Goal: Task Accomplishment & Management: Use online tool/utility

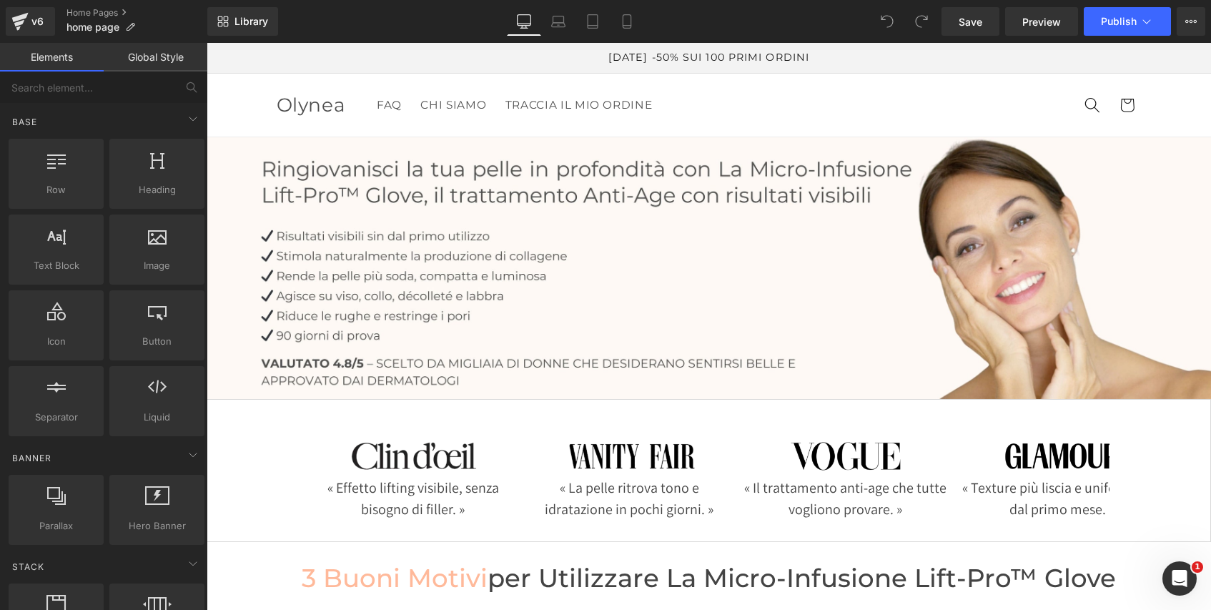
click at [1133, 21] on span "Publish" at bounding box center [1119, 21] width 36 height 11
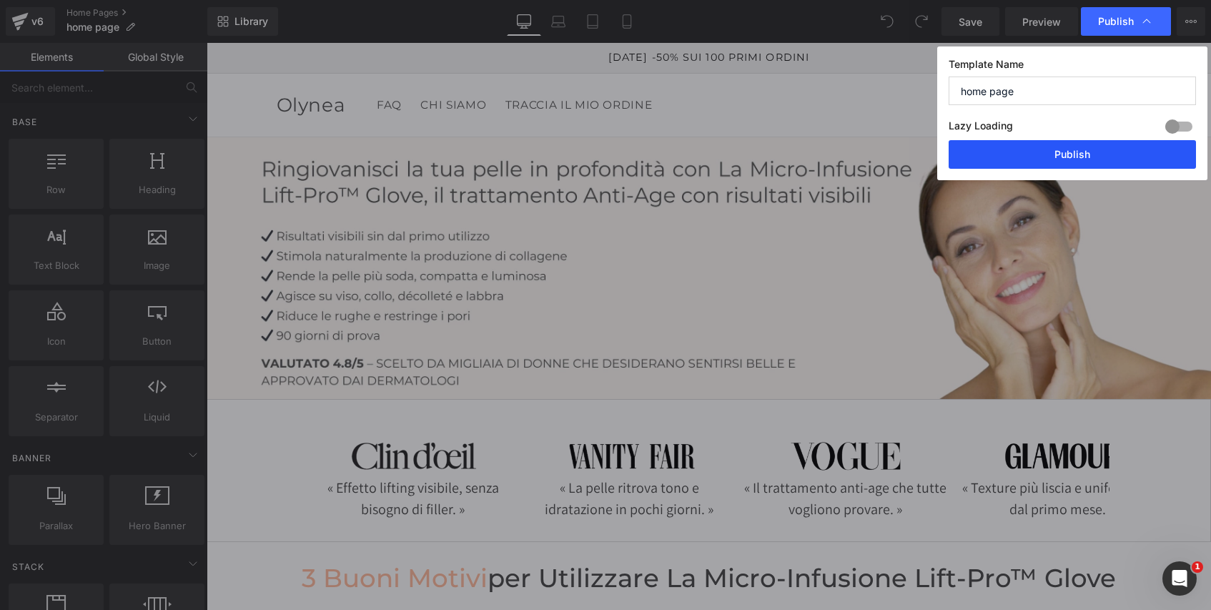
click at [1060, 153] on button "Publish" at bounding box center [1072, 154] width 247 height 29
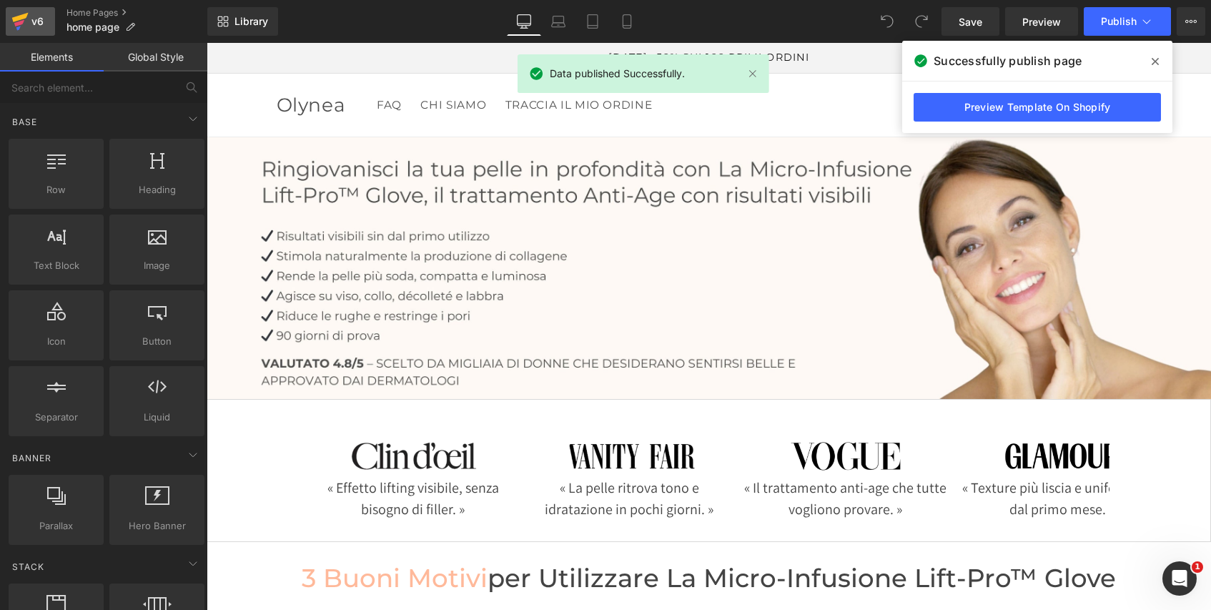
click at [41, 19] on div "v6" at bounding box center [38, 21] width 18 height 19
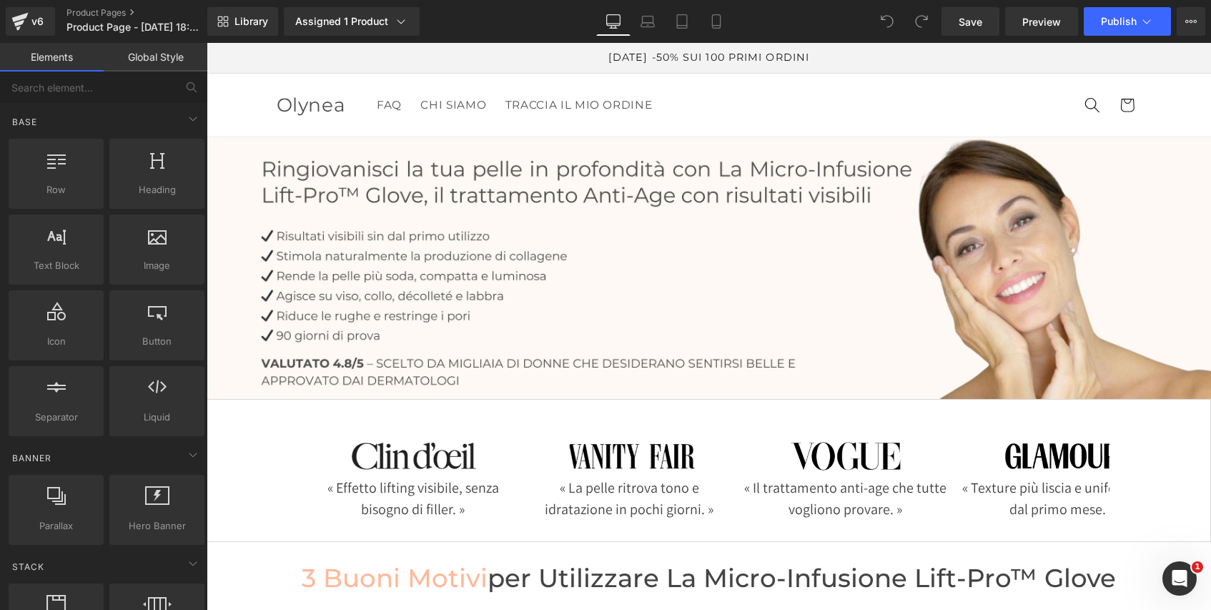
click at [697, 130] on header "FAQ CHI SIAMO TRACCIA IL MIO ORDINE [GEOGRAPHIC_DATA] FAQ CHI SIAMO TRACCIA IL …" at bounding box center [709, 105] width 944 height 63
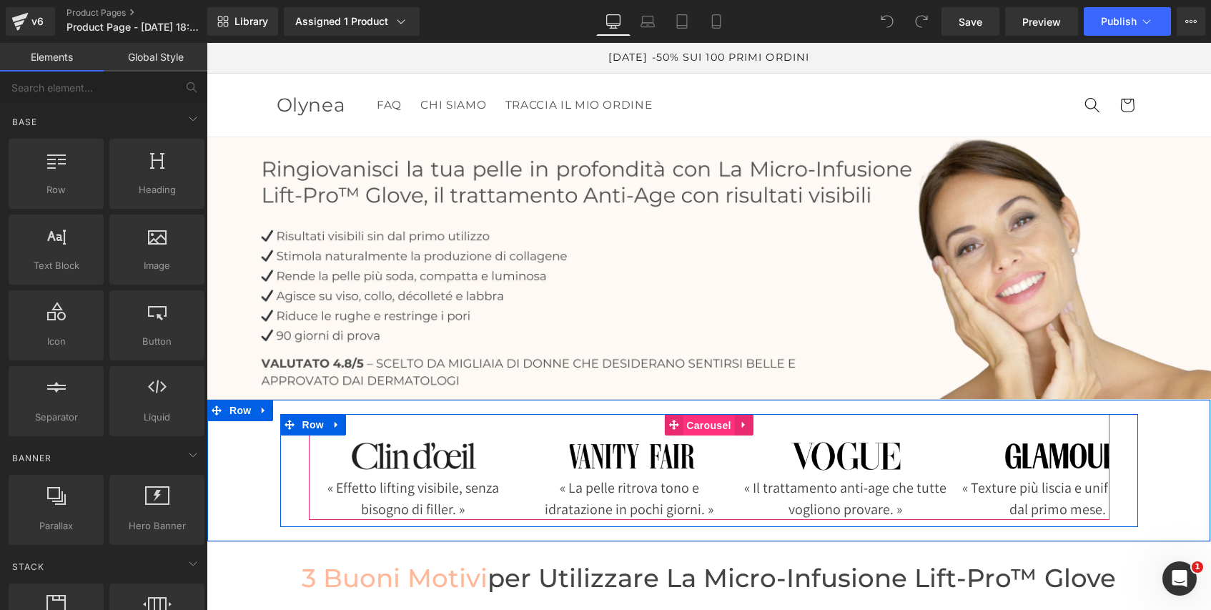
click at [708, 428] on span "Carousel" at bounding box center [708, 425] width 51 height 21
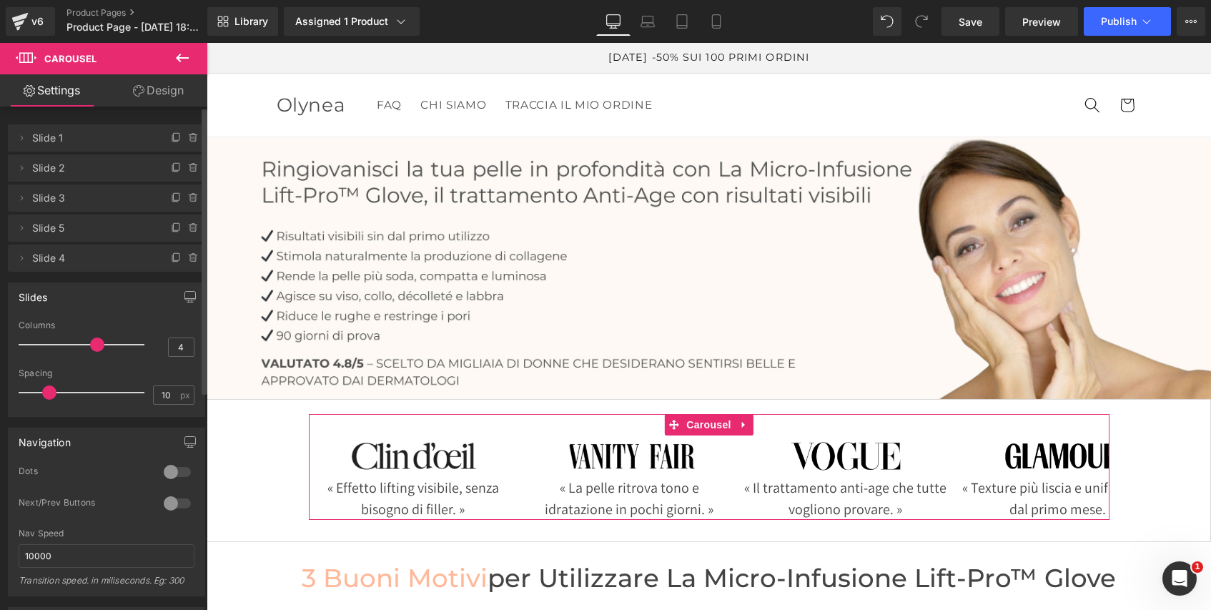
scroll to position [6, 0]
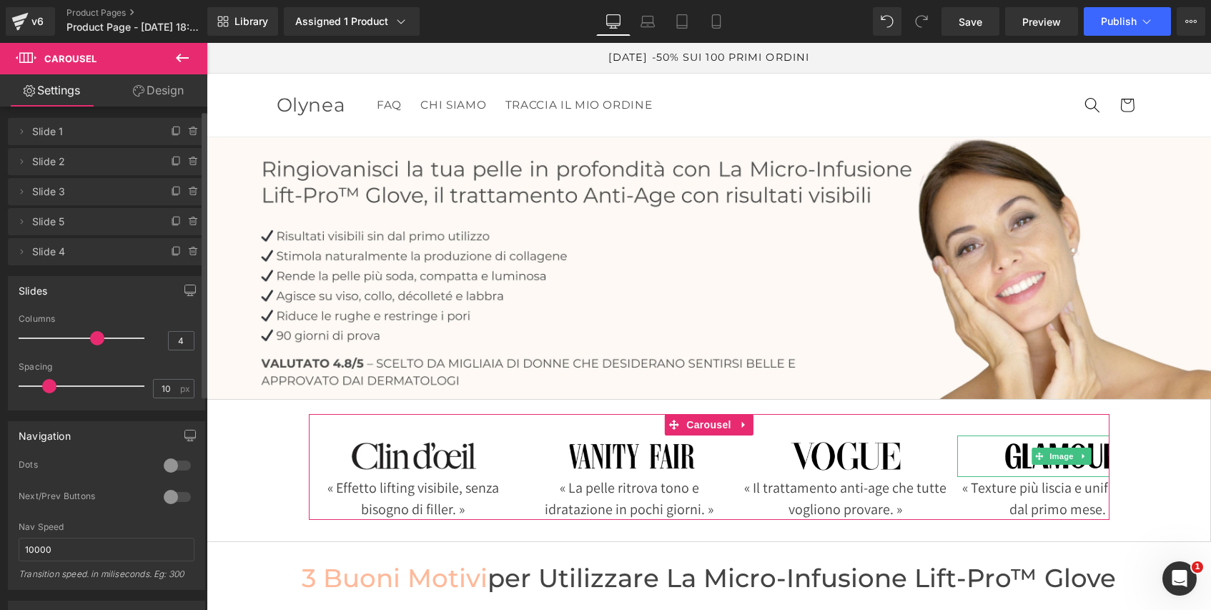
click at [73, 223] on span "Slide 5" at bounding box center [92, 221] width 120 height 27
click at [17, 220] on icon at bounding box center [21, 221] width 11 height 11
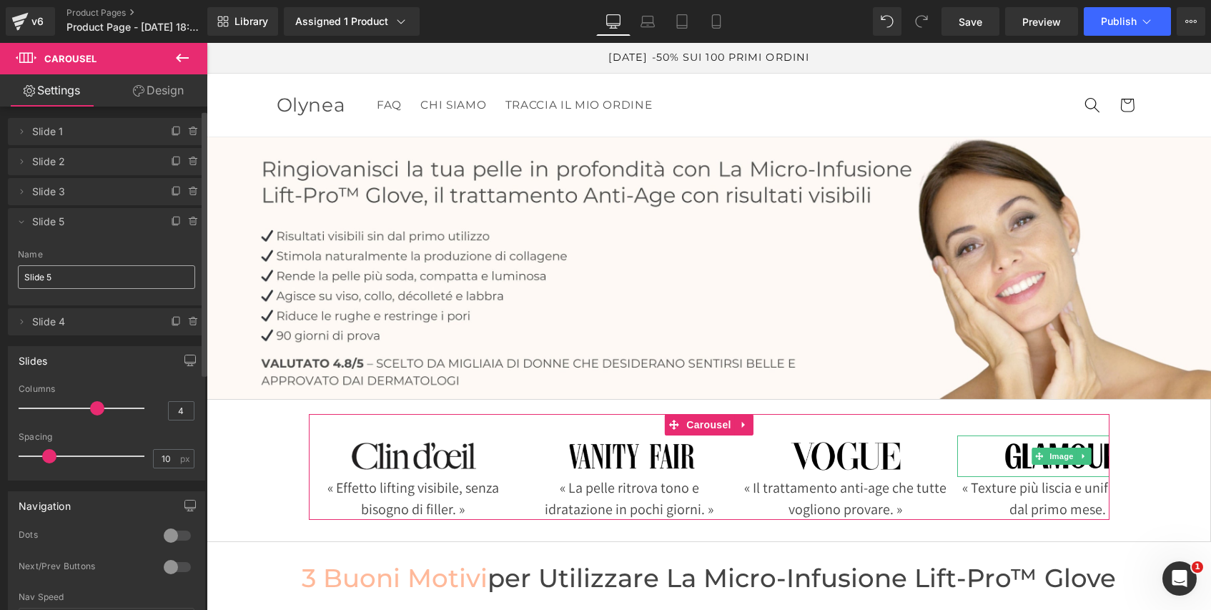
scroll to position [20, 0]
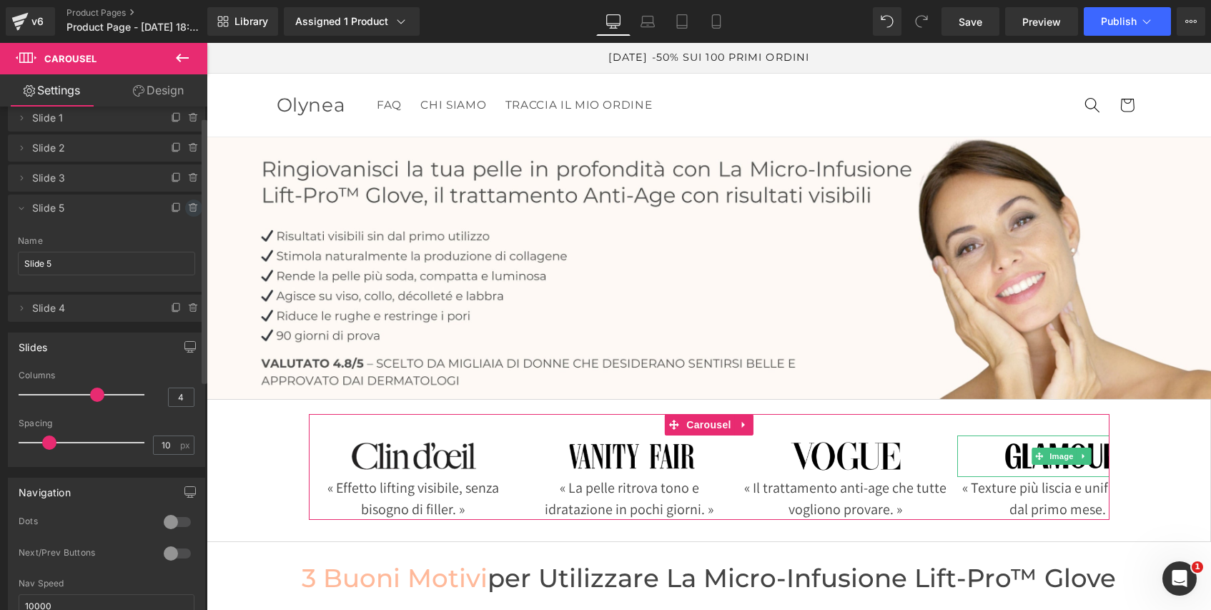
click at [188, 209] on icon at bounding box center [193, 207] width 11 height 11
click at [178, 207] on button "Delete" at bounding box center [178, 208] width 45 height 19
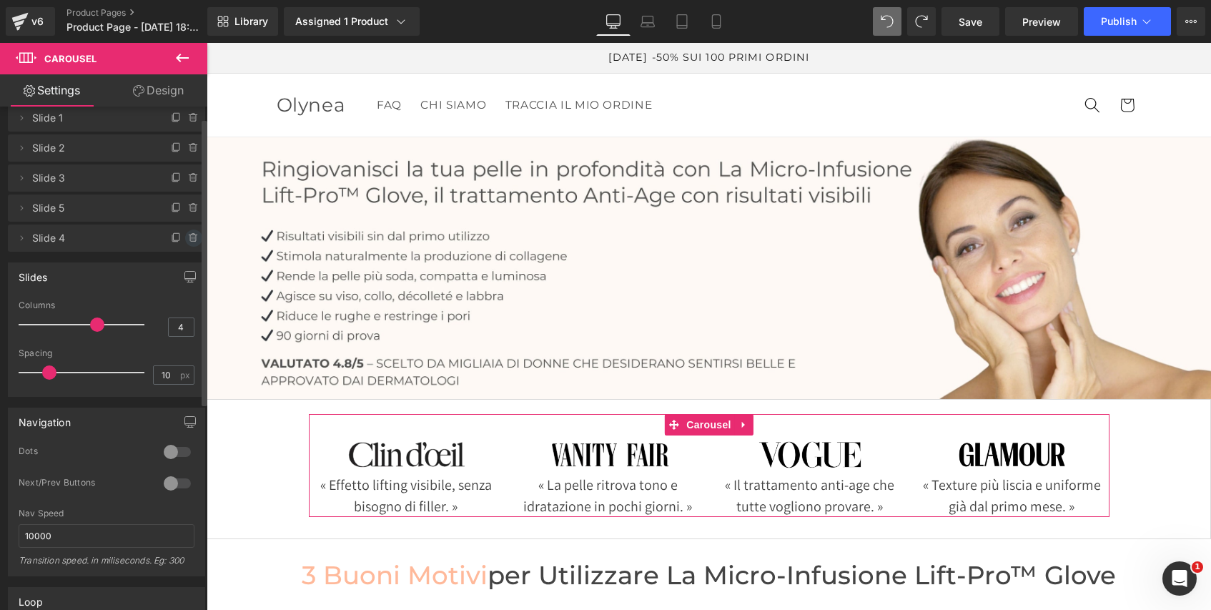
click at [189, 237] on icon at bounding box center [193, 237] width 11 height 11
click at [177, 237] on button "Delete" at bounding box center [178, 238] width 45 height 19
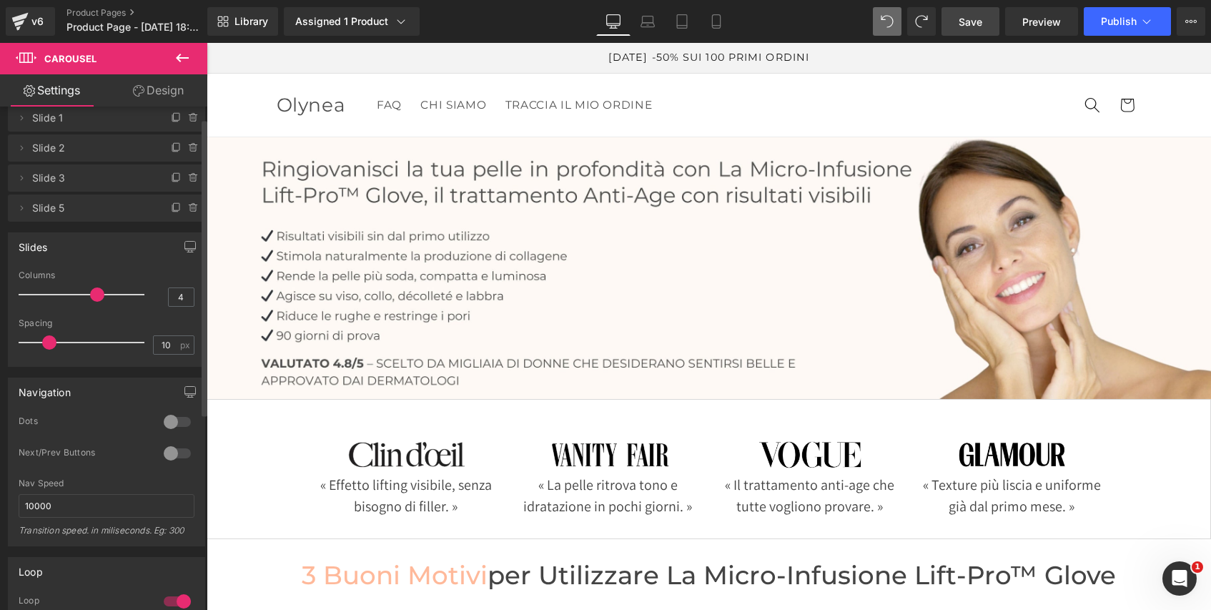
click at [987, 21] on link "Save" at bounding box center [971, 21] width 58 height 29
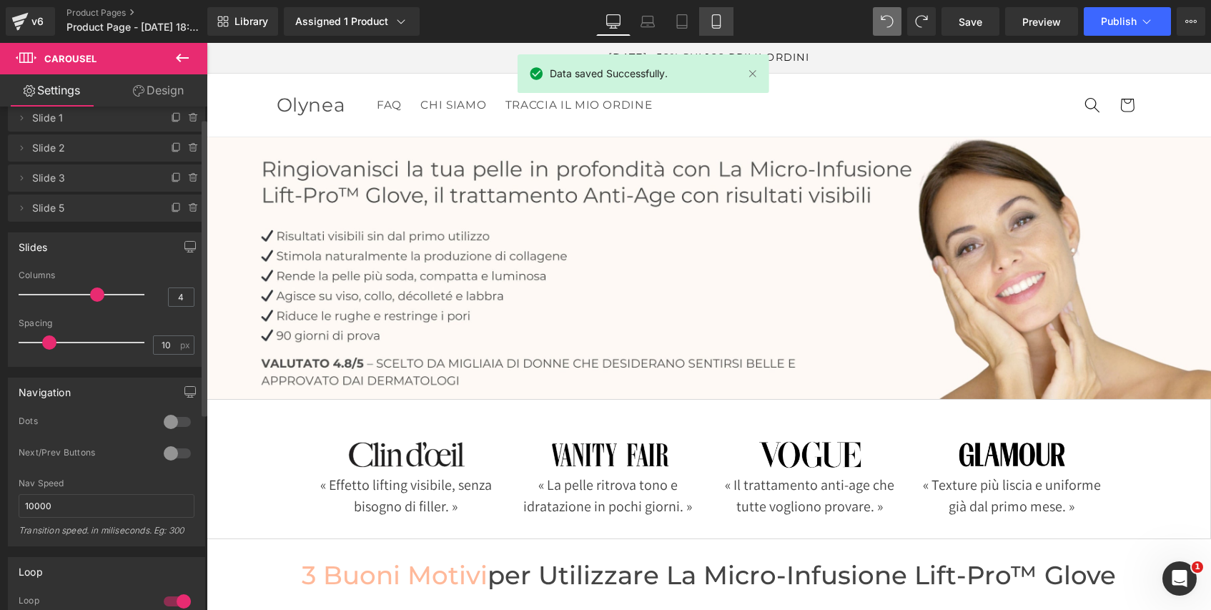
click at [713, 15] on icon at bounding box center [716, 22] width 8 height 14
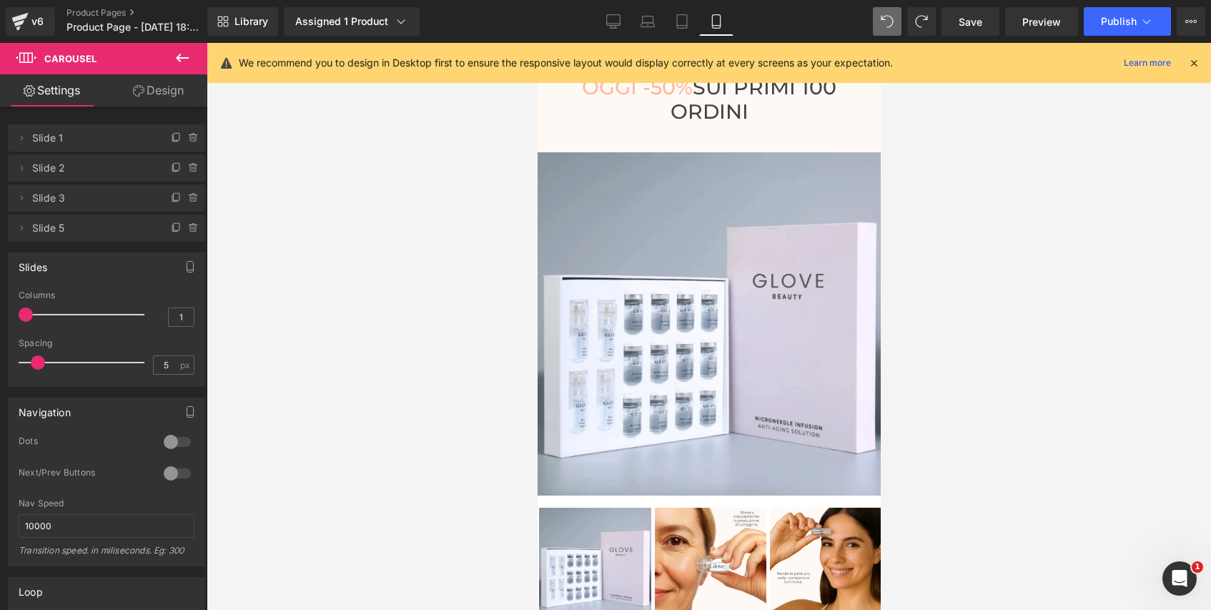
scroll to position [6563, 0]
click at [668, 295] on img at bounding box center [708, 325] width 343 height 343
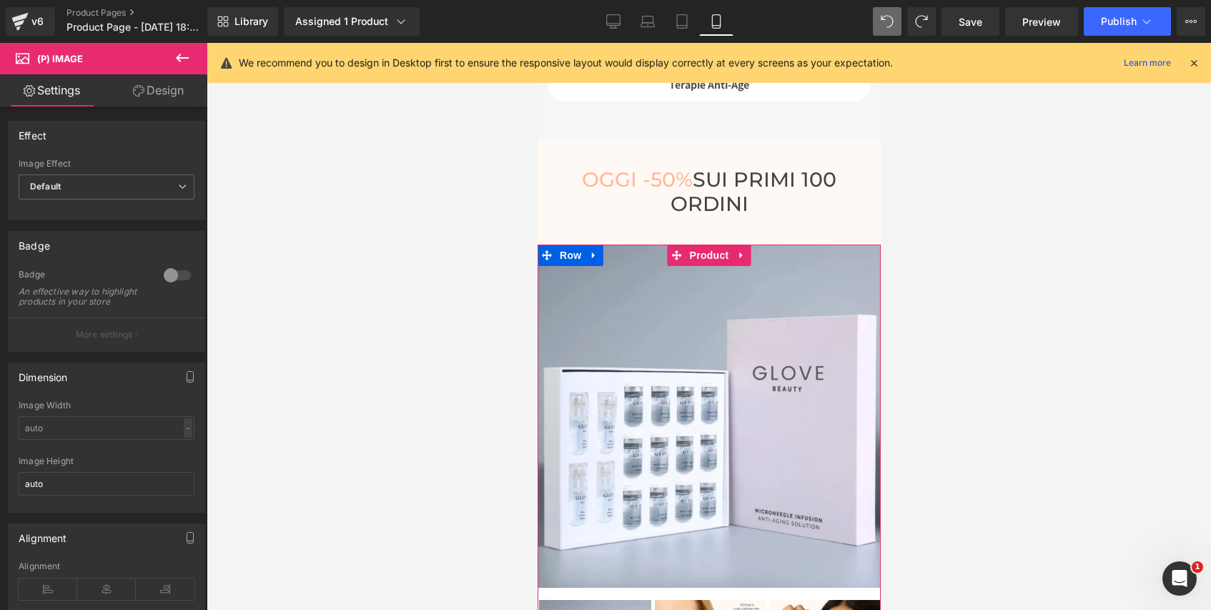
scroll to position [6470, 0]
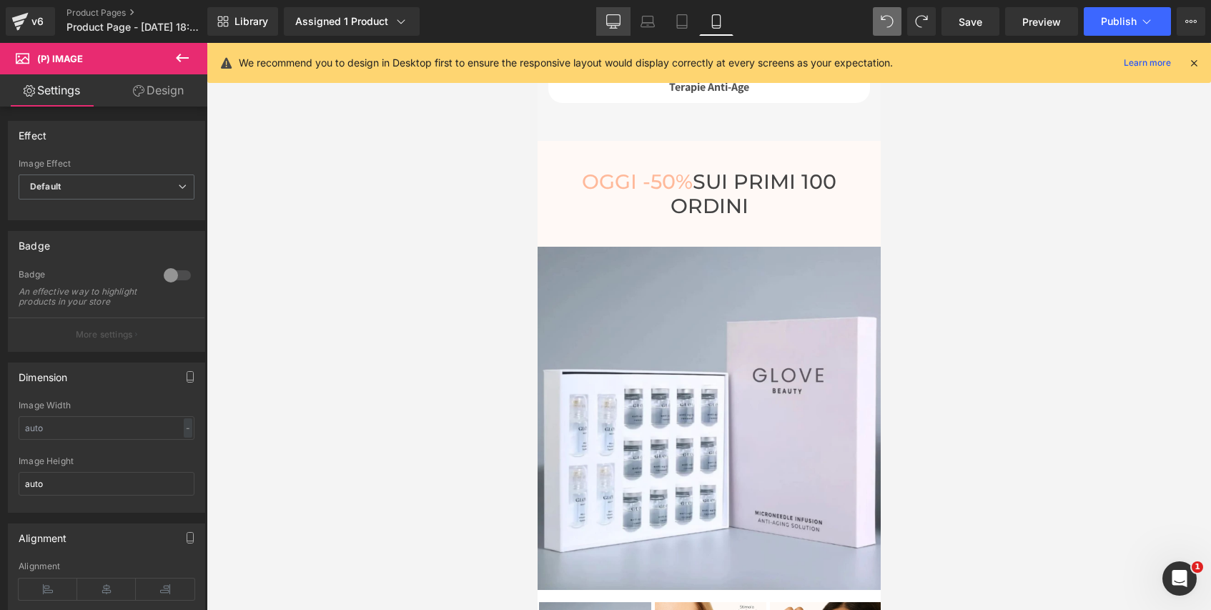
click at [611, 20] on icon at bounding box center [613, 21] width 14 height 14
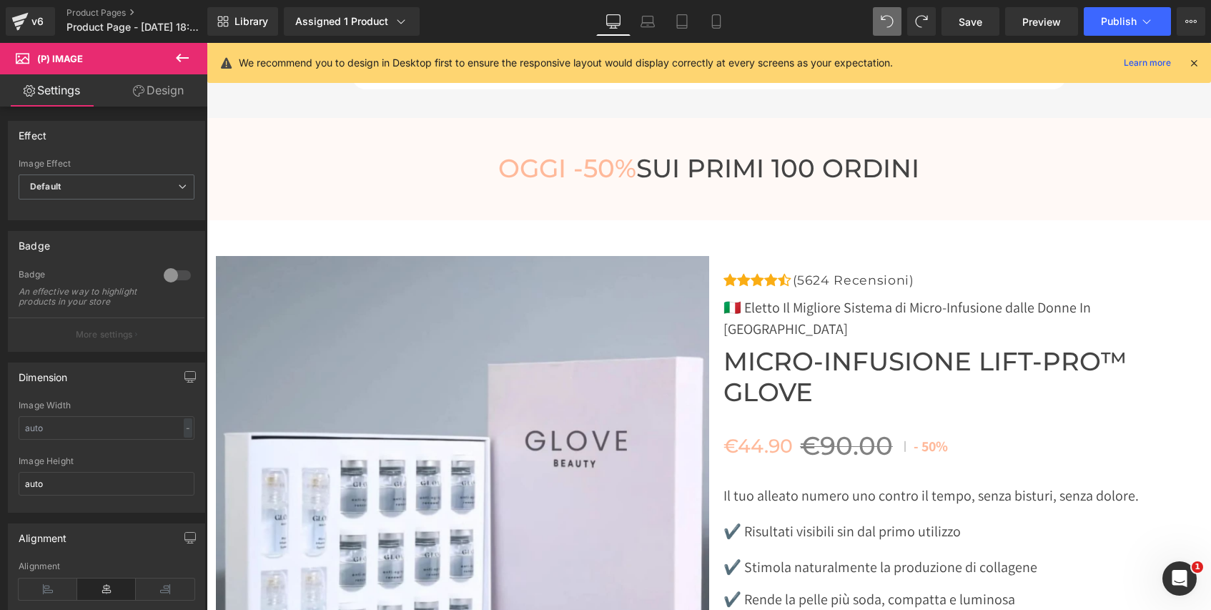
scroll to position [4751, 0]
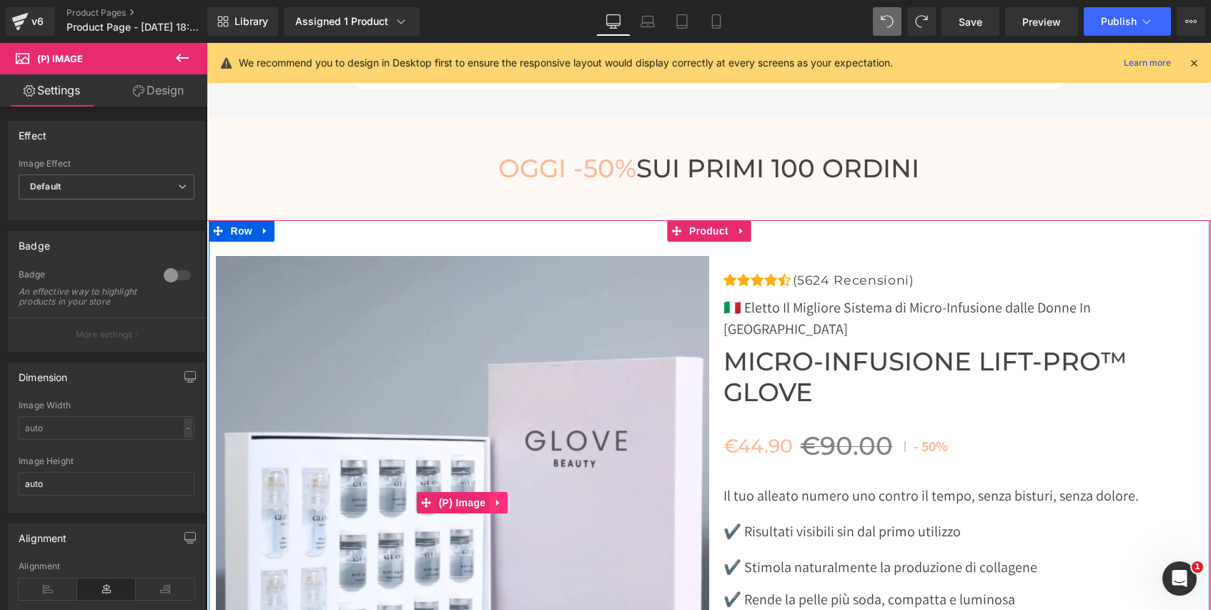
click at [497, 503] on icon at bounding box center [497, 502] width 3 height 6
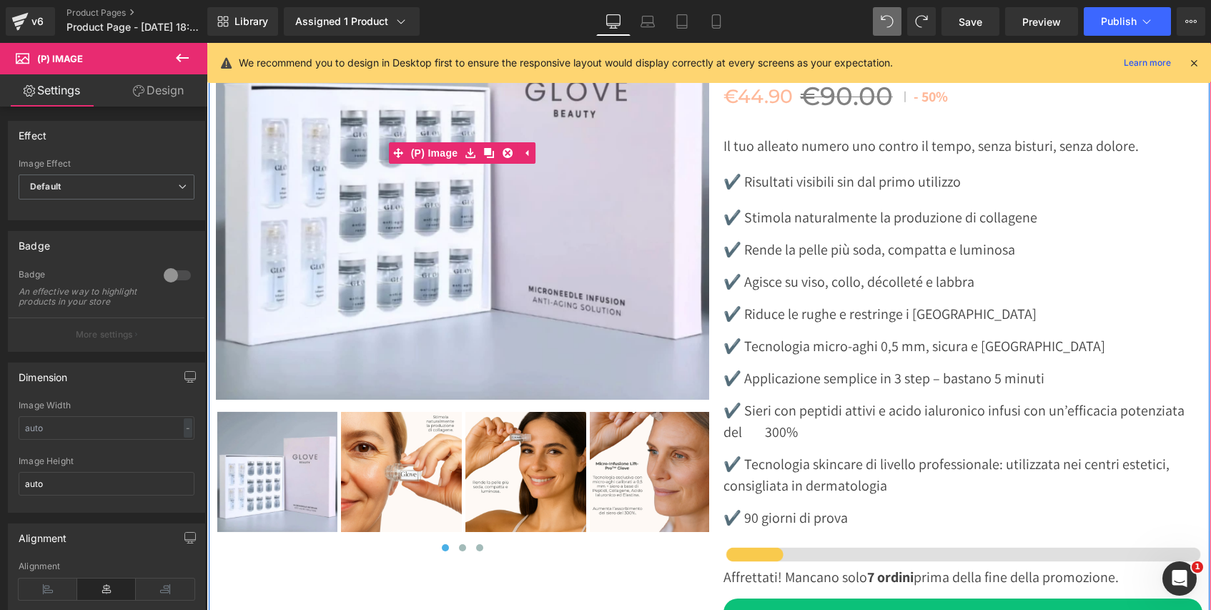
scroll to position [5102, 0]
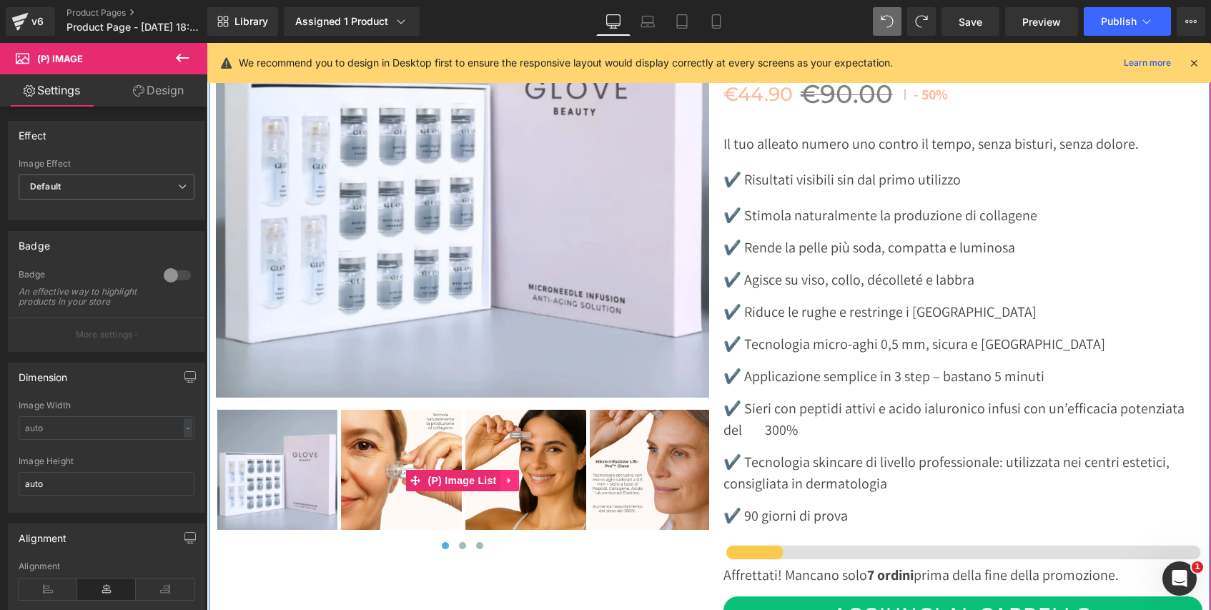
click at [505, 481] on icon at bounding box center [510, 480] width 10 height 11
click at [498, 479] on icon at bounding box center [500, 480] width 10 height 10
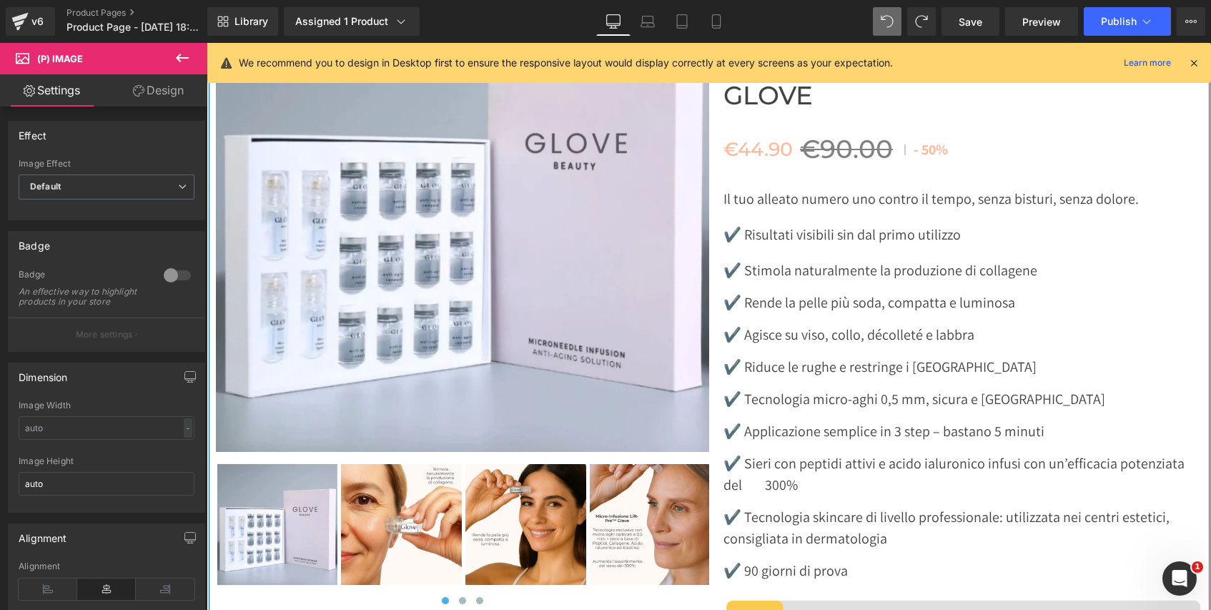
scroll to position [5012, 0]
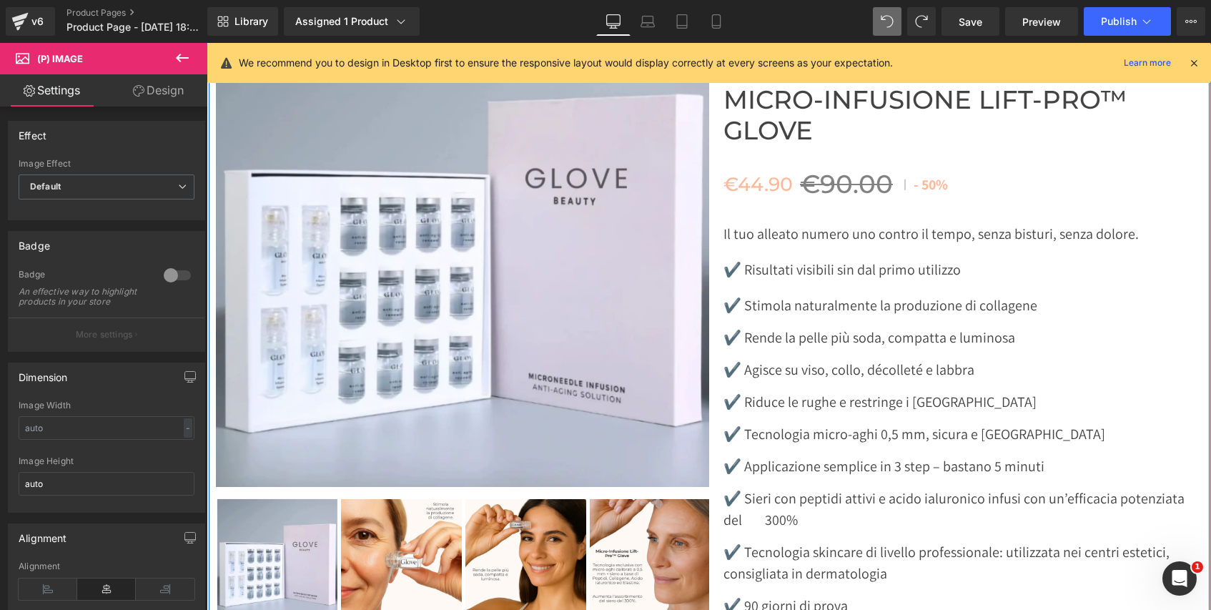
click at [458, 322] on img at bounding box center [462, 240] width 493 height 493
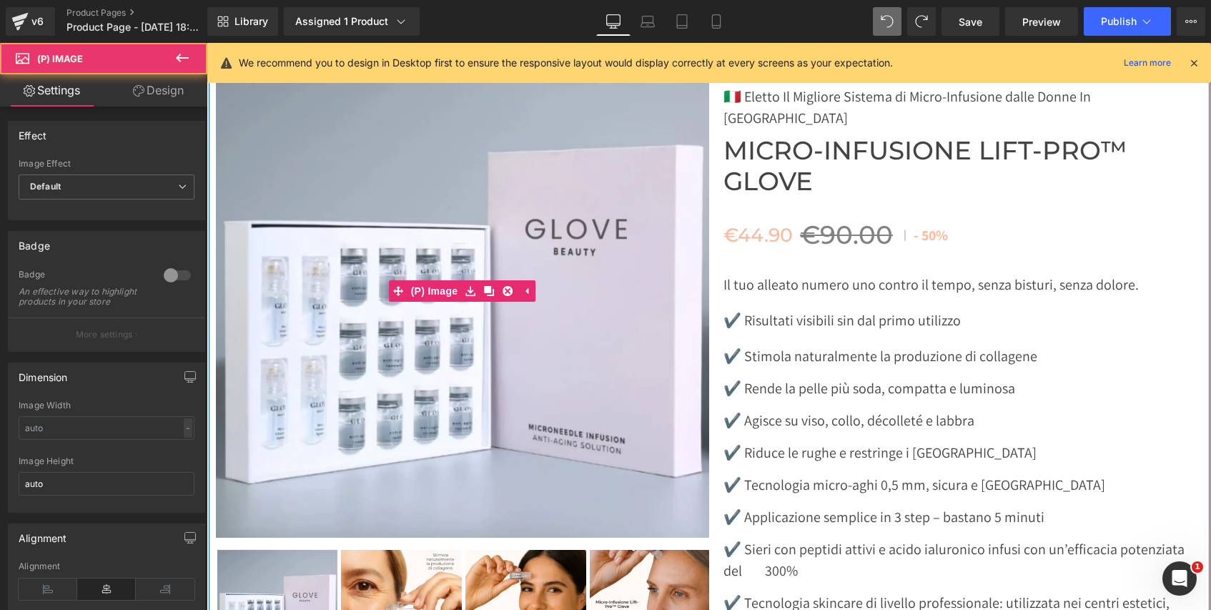
scroll to position [4956, 0]
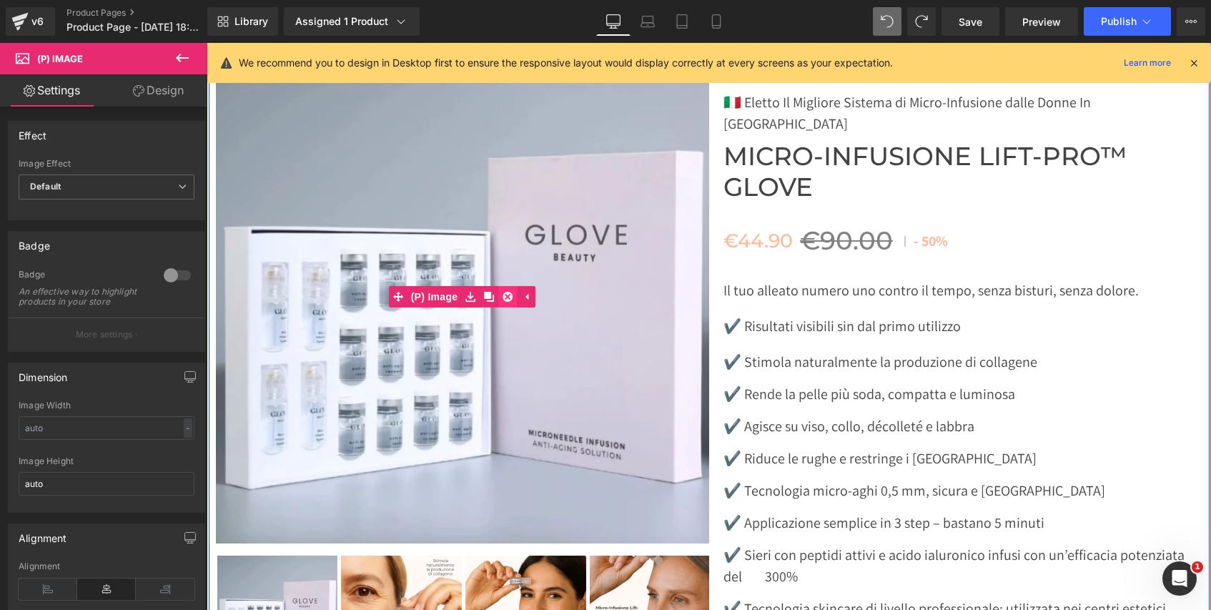
click at [510, 296] on icon at bounding box center [508, 297] width 10 height 10
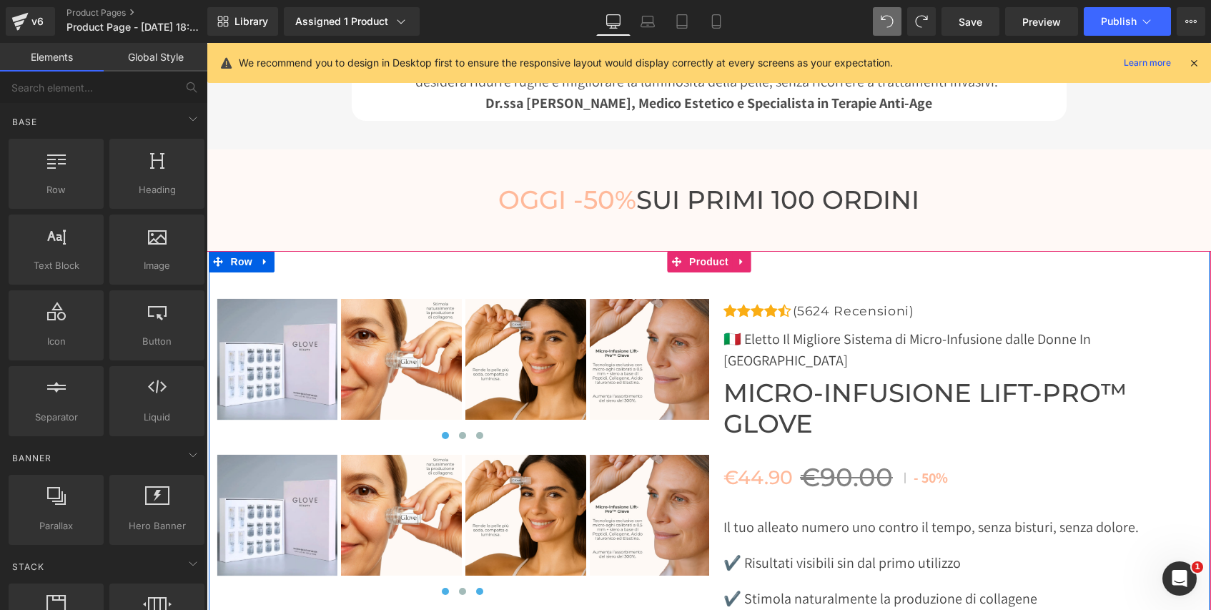
scroll to position [4718, 0]
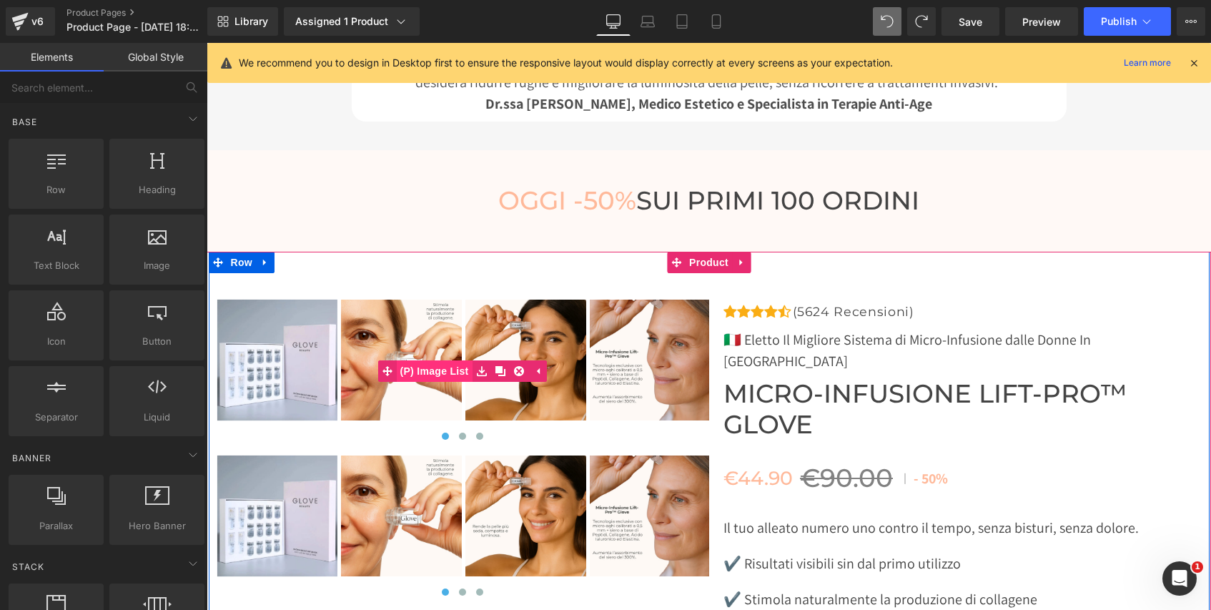
click at [437, 367] on span "(P) Image List" at bounding box center [435, 370] width 76 height 21
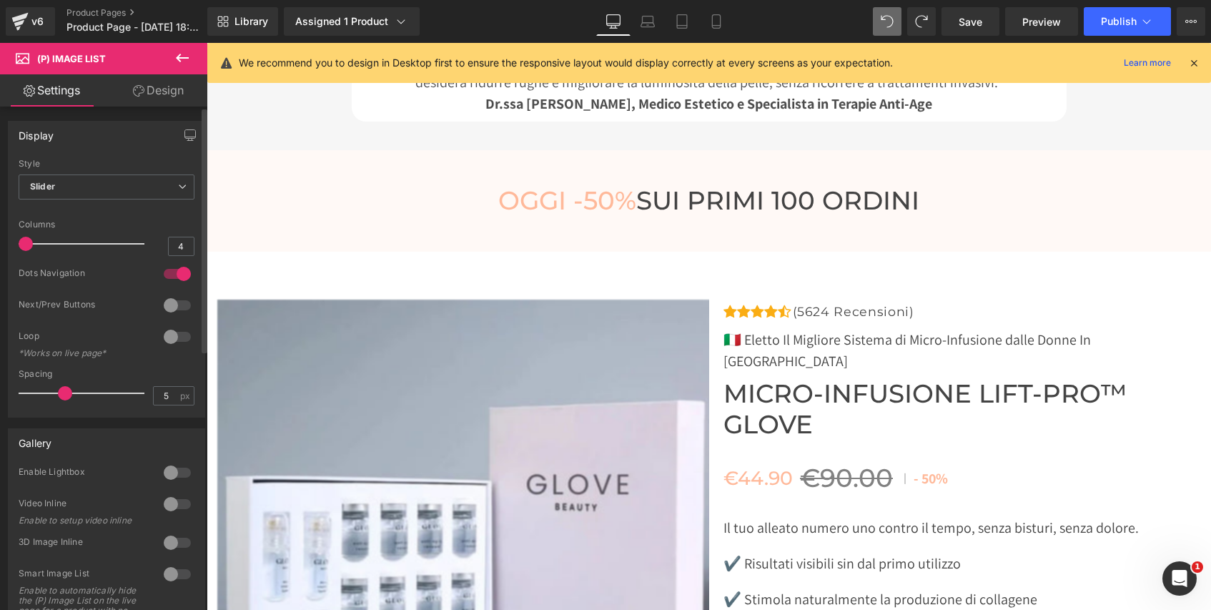
drag, startPoint x: 89, startPoint y: 246, endPoint x: 33, endPoint y: 244, distance: 56.5
click at [33, 244] on div at bounding box center [85, 243] width 119 height 29
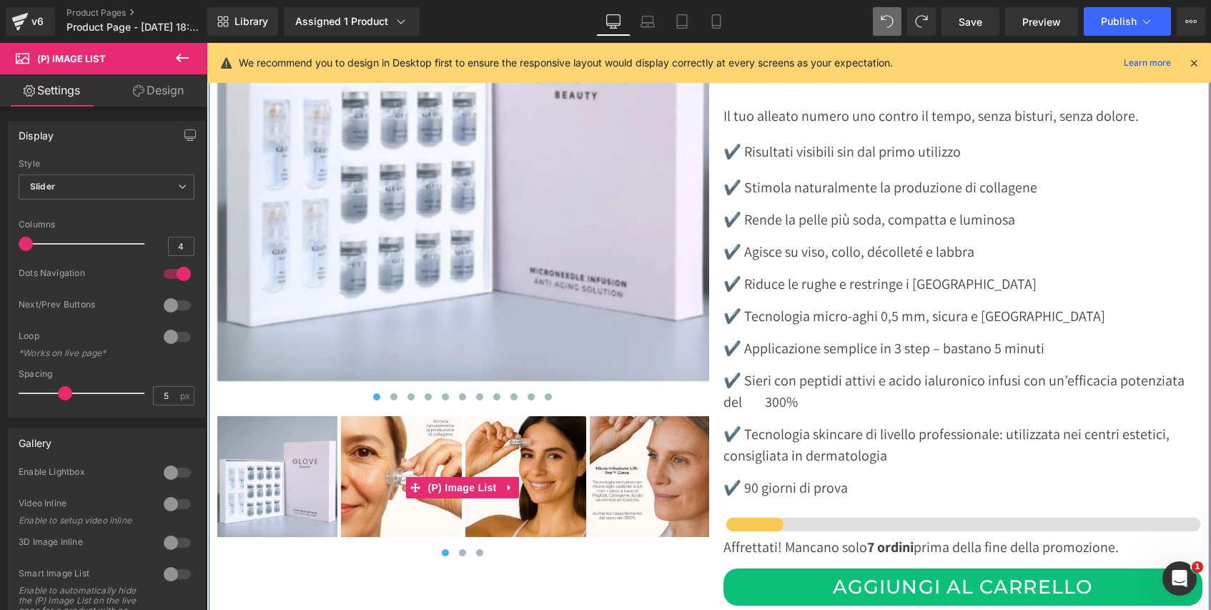
scroll to position [5134, 0]
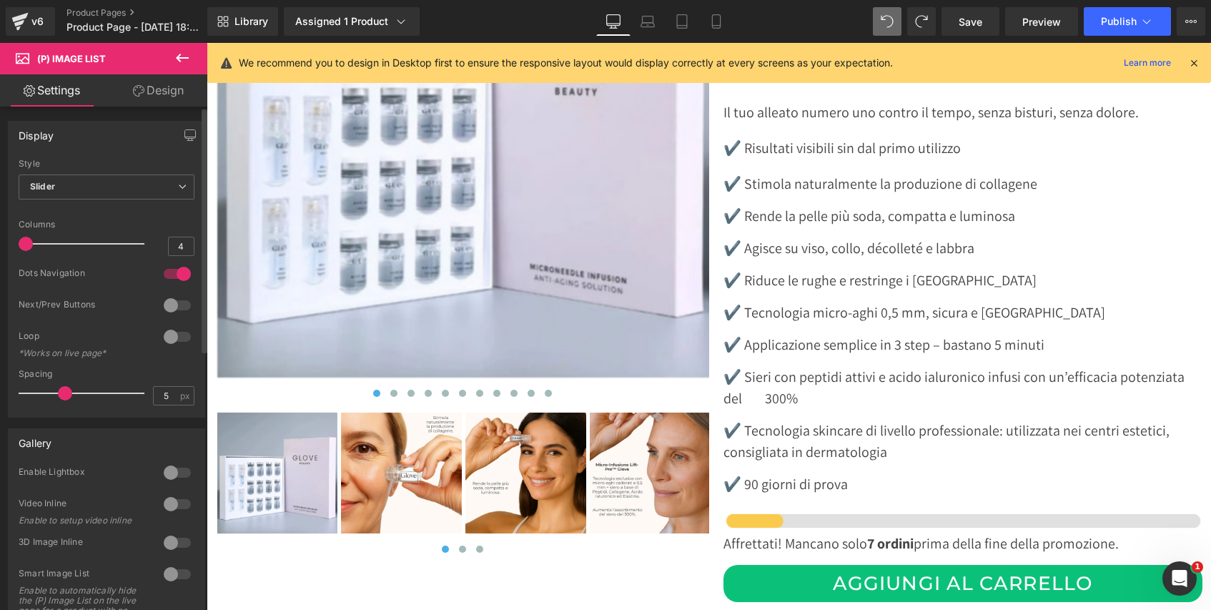
click at [180, 277] on div at bounding box center [177, 273] width 34 height 23
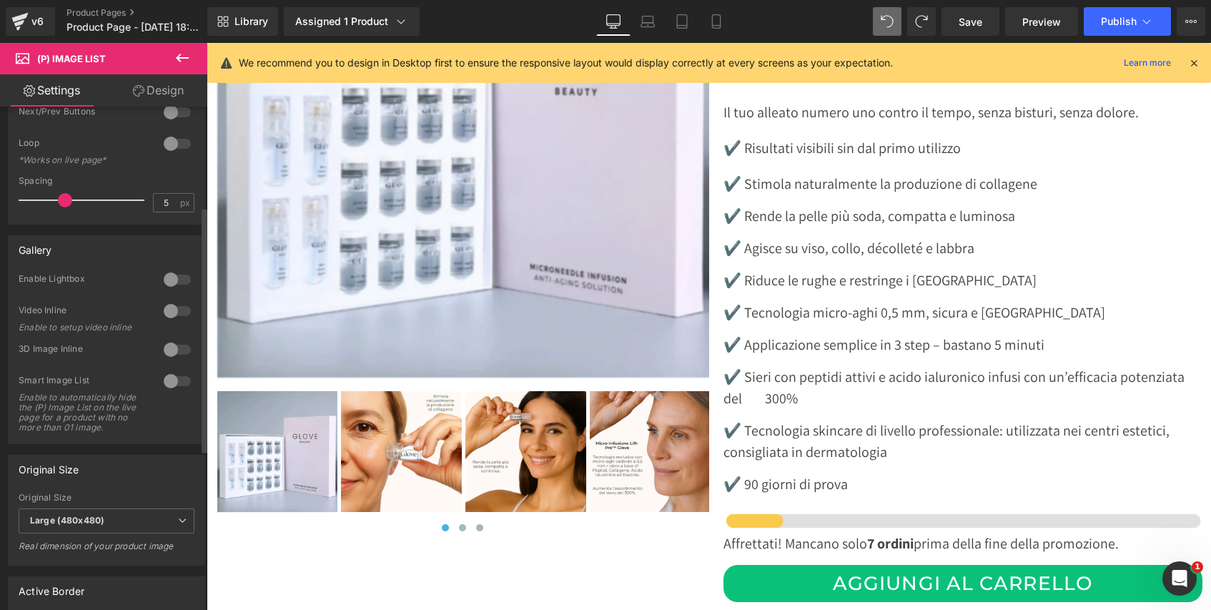
scroll to position [356, 0]
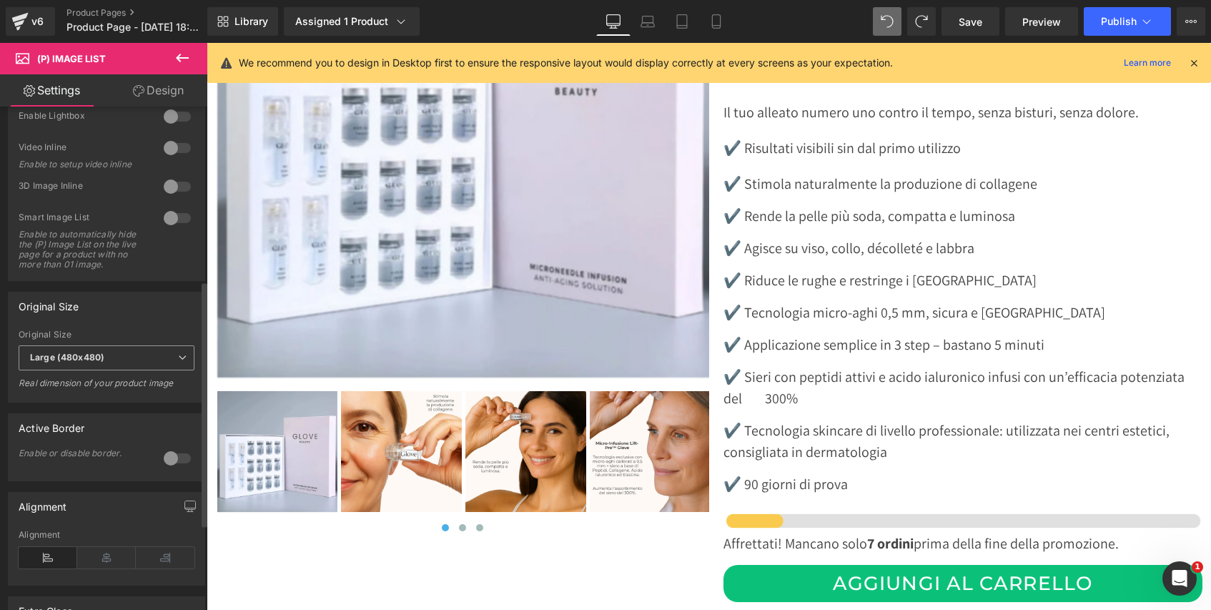
click at [178, 362] on icon at bounding box center [182, 357] width 9 height 9
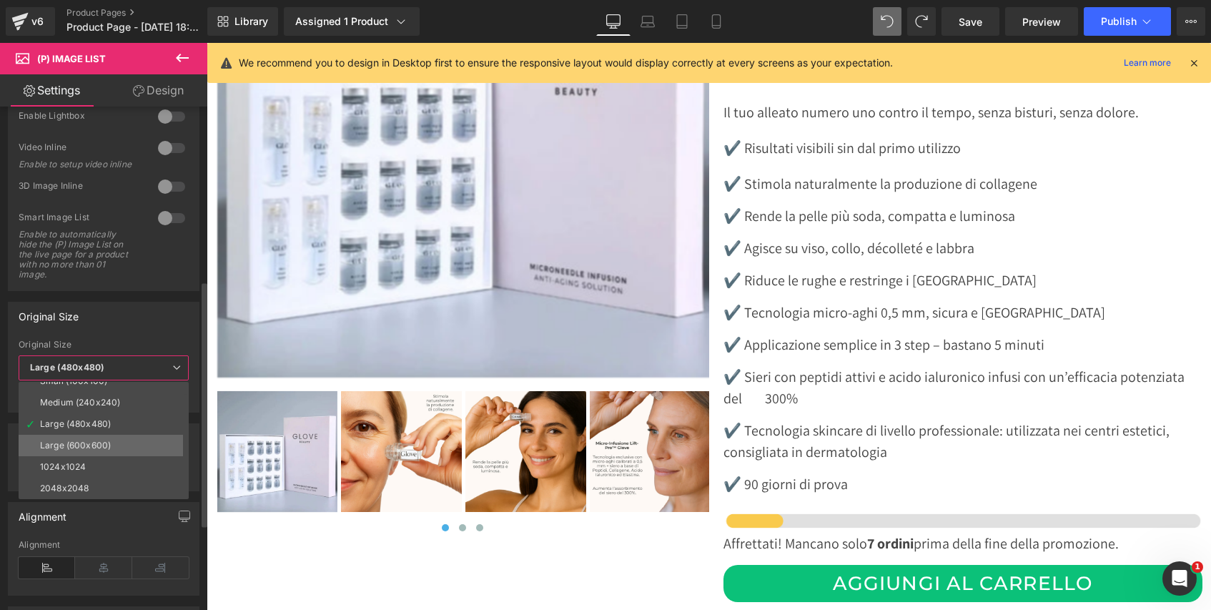
scroll to position [9, 0]
click at [89, 485] on li "2048x2048" at bounding box center [107, 490] width 177 height 21
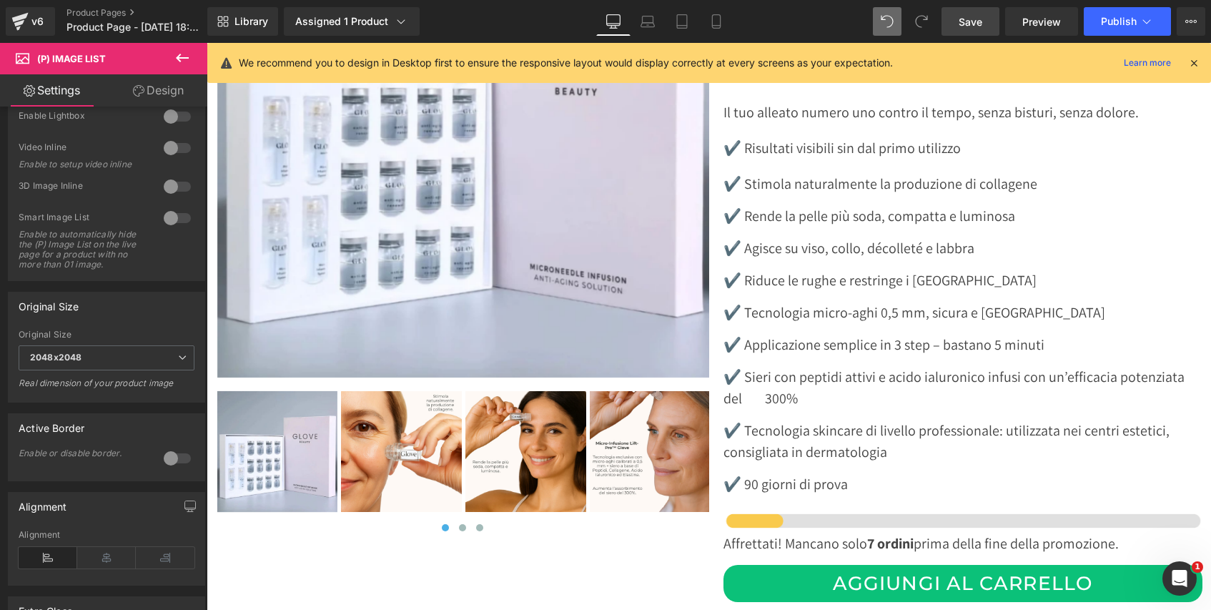
click at [968, 20] on span "Save" at bounding box center [971, 21] width 24 height 15
click at [683, 26] on icon at bounding box center [682, 21] width 14 height 14
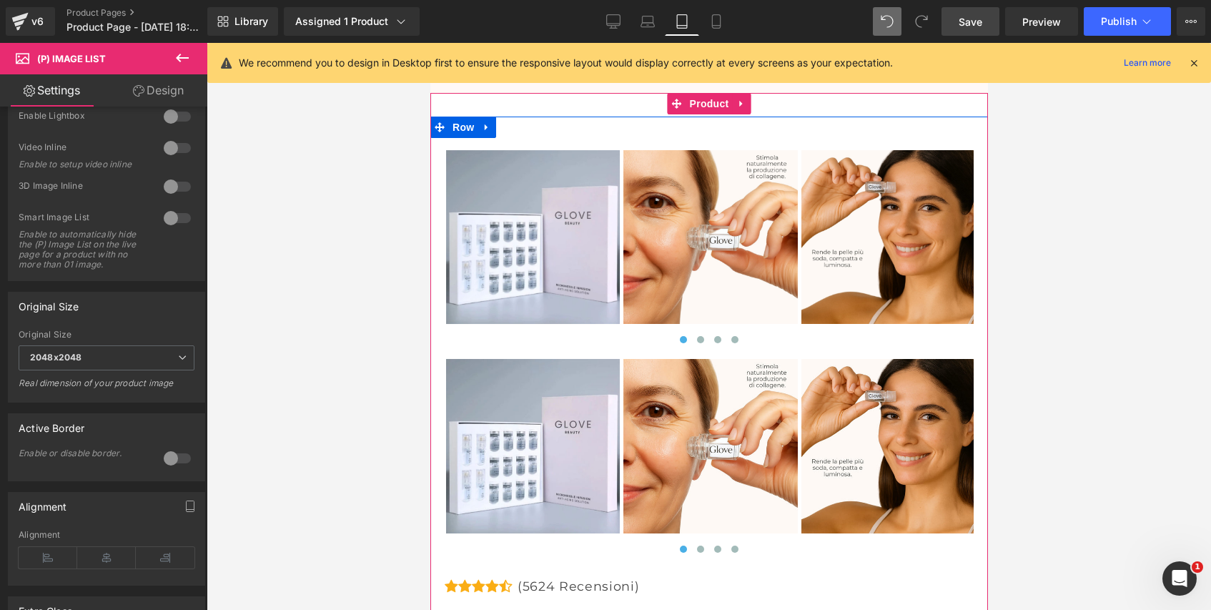
scroll to position [7876, 0]
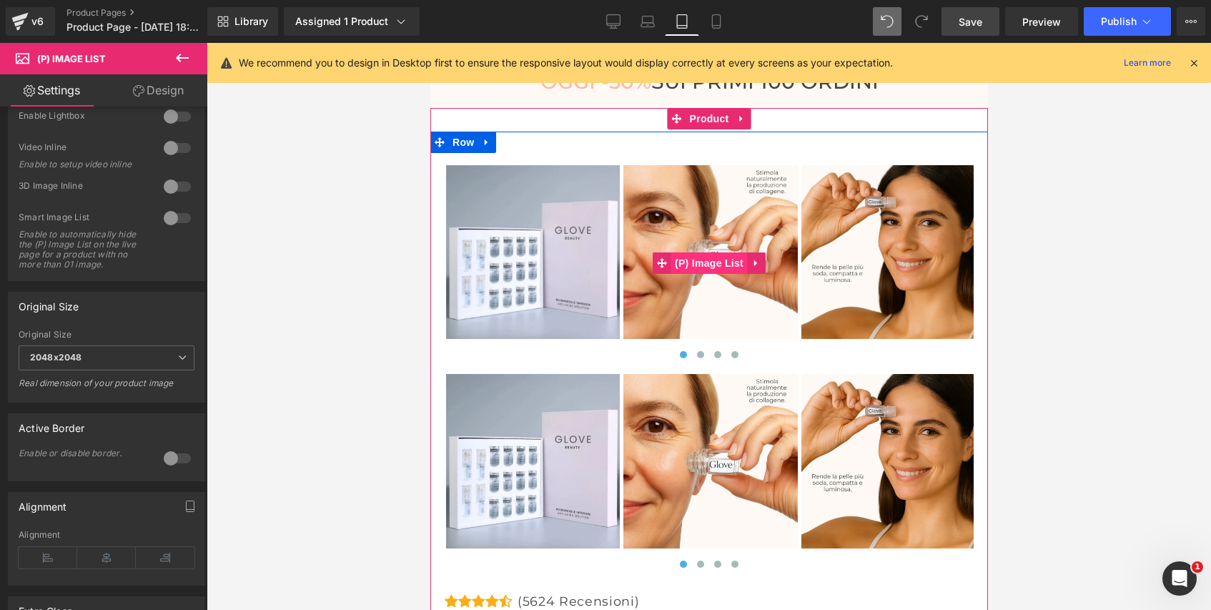
click at [715, 264] on span "(P) Image List" at bounding box center [709, 262] width 76 height 21
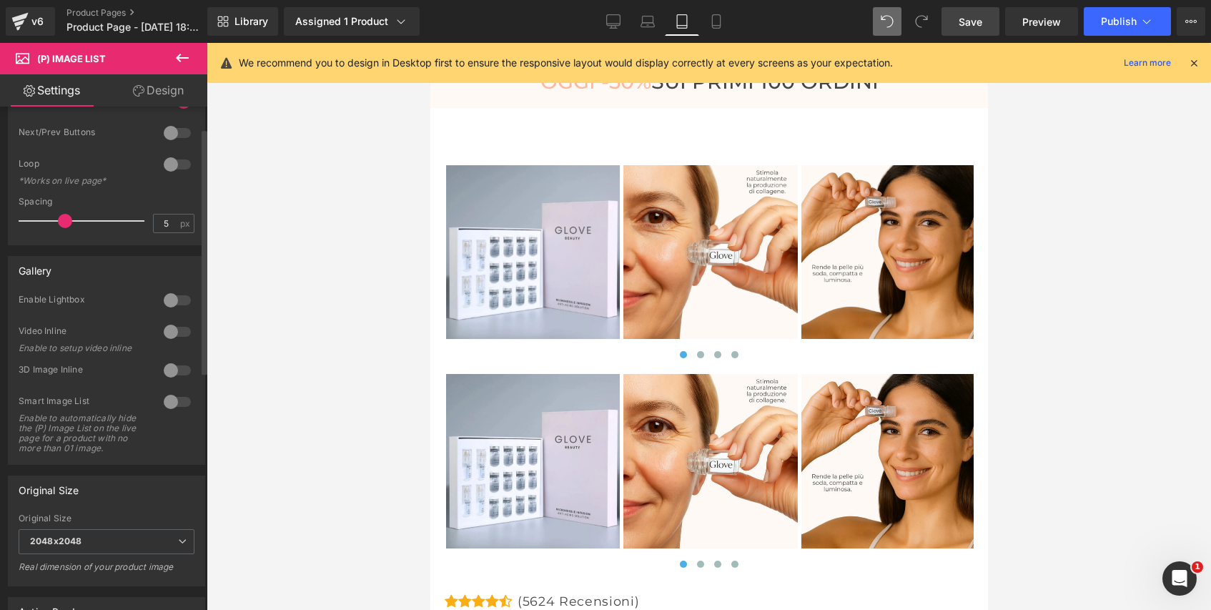
scroll to position [0, 0]
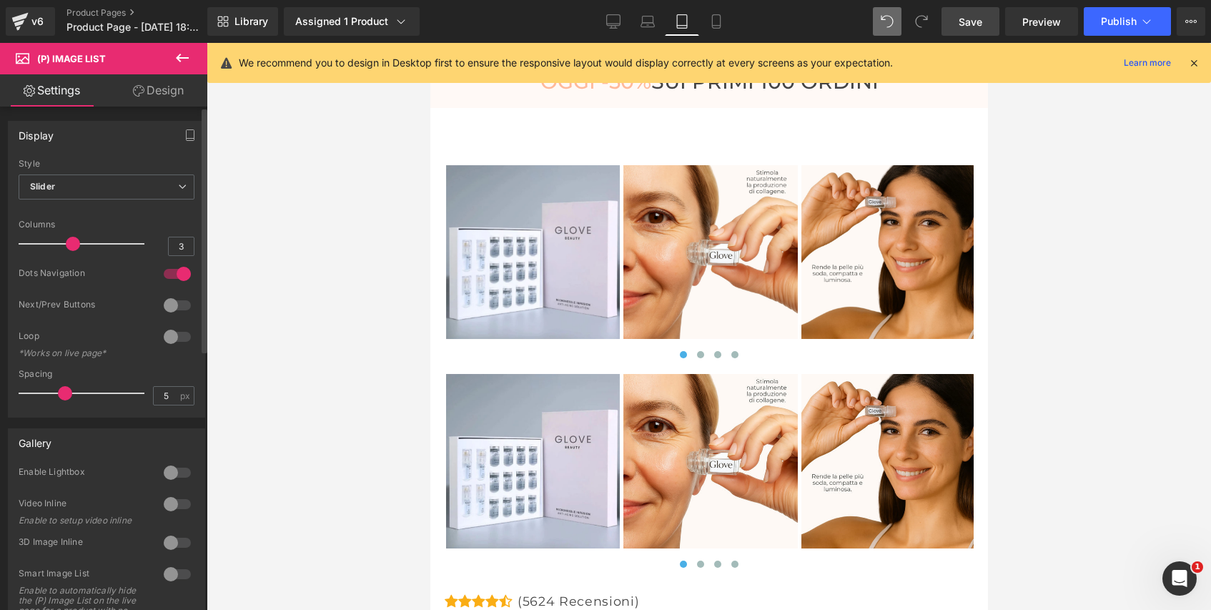
click at [26, 242] on div at bounding box center [85, 243] width 119 height 29
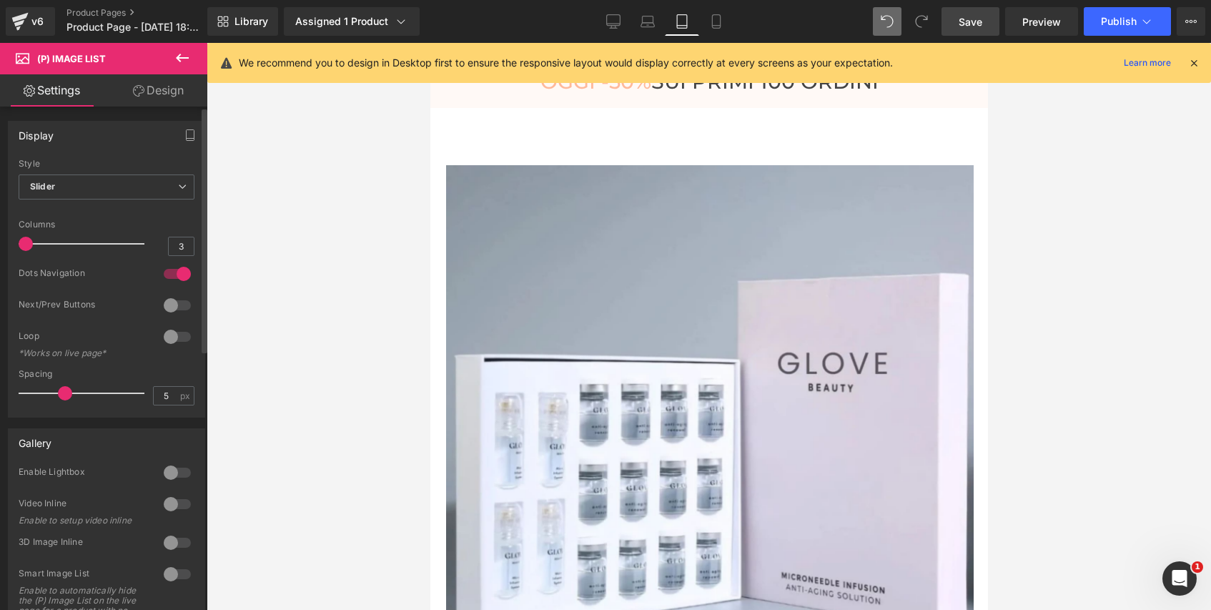
click at [179, 278] on div at bounding box center [177, 273] width 34 height 23
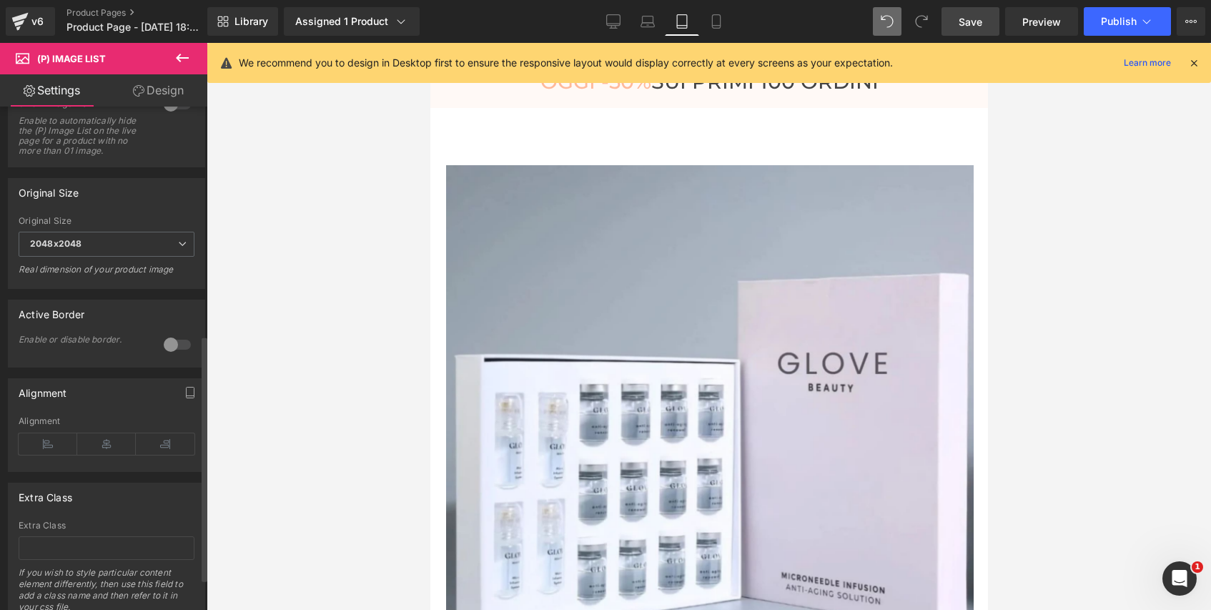
scroll to position [468, 0]
click at [977, 23] on span "Save" at bounding box center [971, 21] width 24 height 15
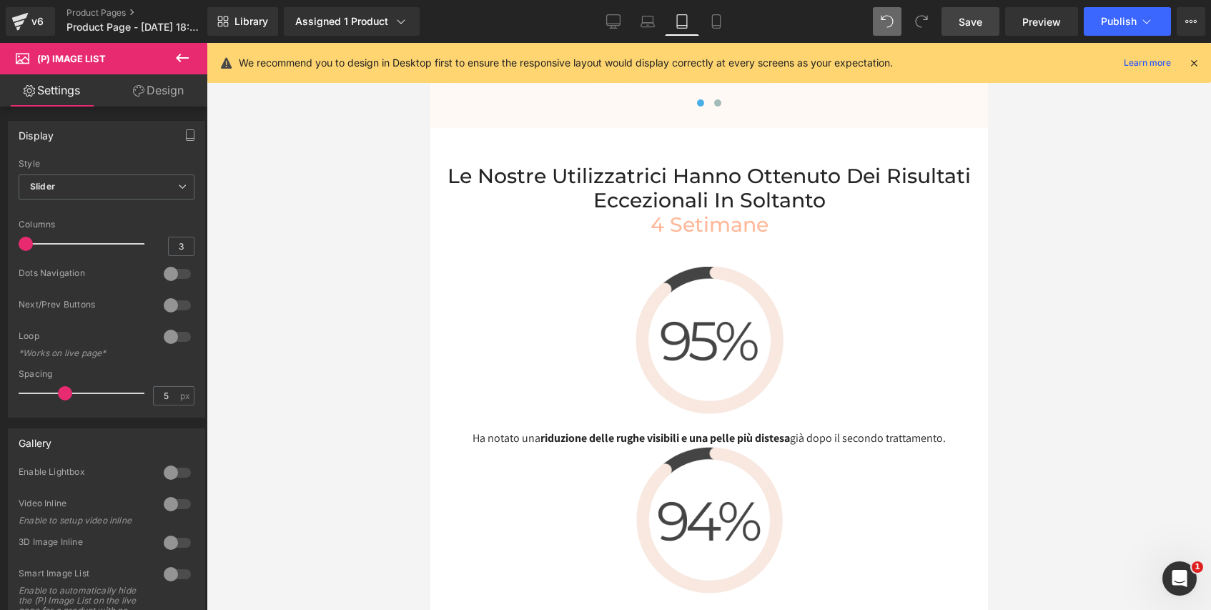
scroll to position [5888, 0]
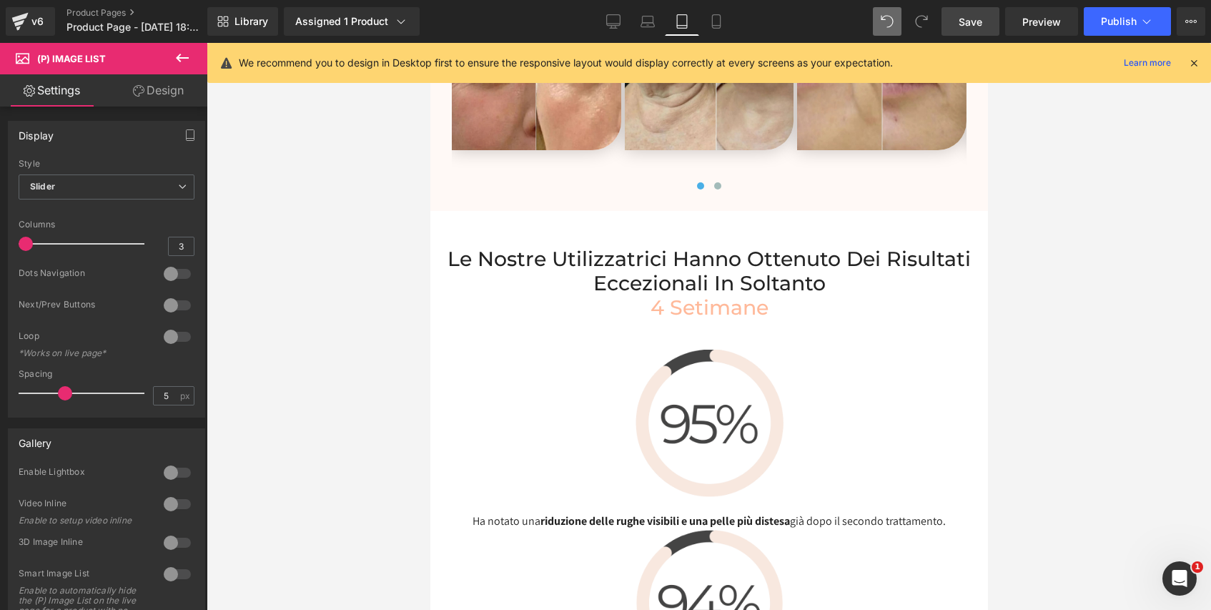
click at [972, 23] on span "Save" at bounding box center [971, 21] width 24 height 15
click at [717, 23] on icon at bounding box center [716, 21] width 14 height 14
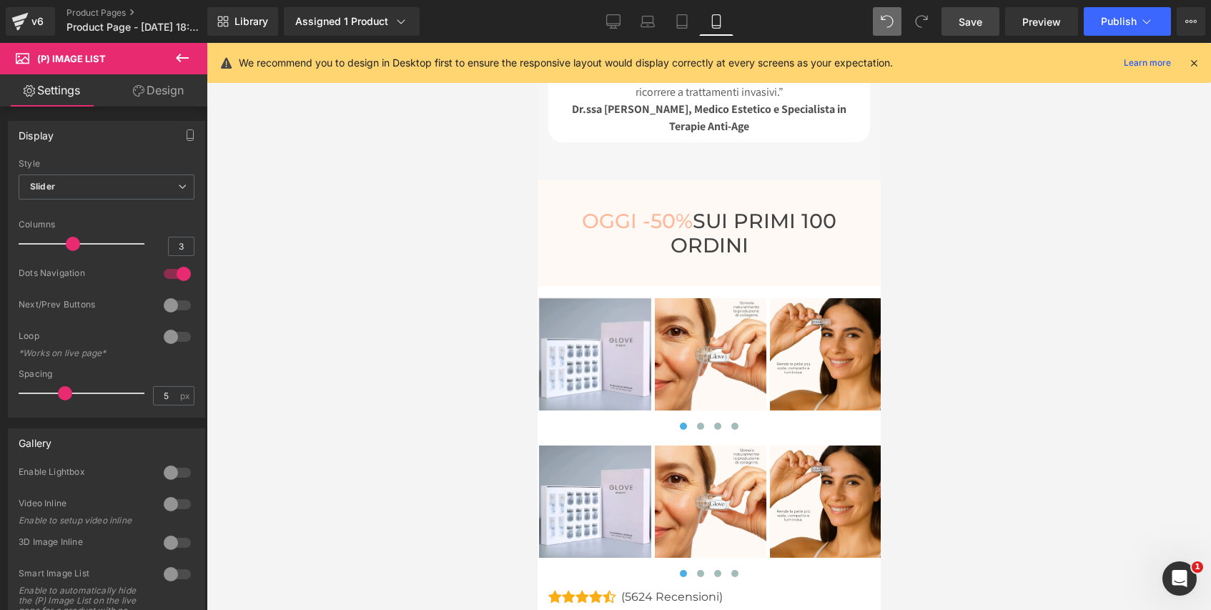
scroll to position [6425, 0]
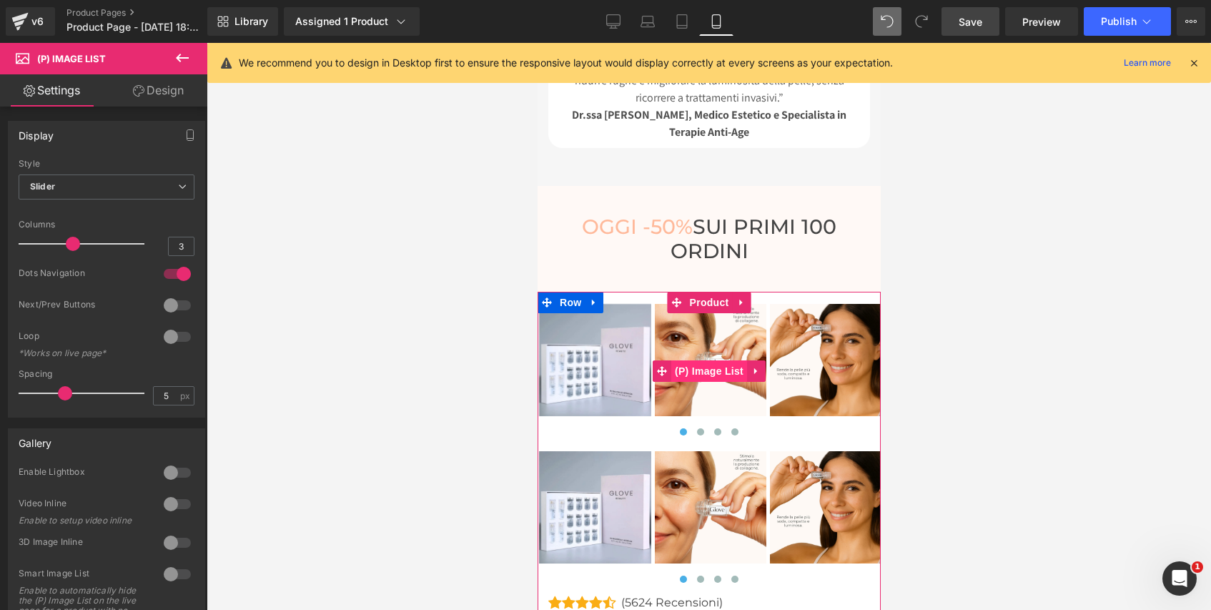
click at [708, 360] on span "(P) Image List" at bounding box center [709, 370] width 76 height 21
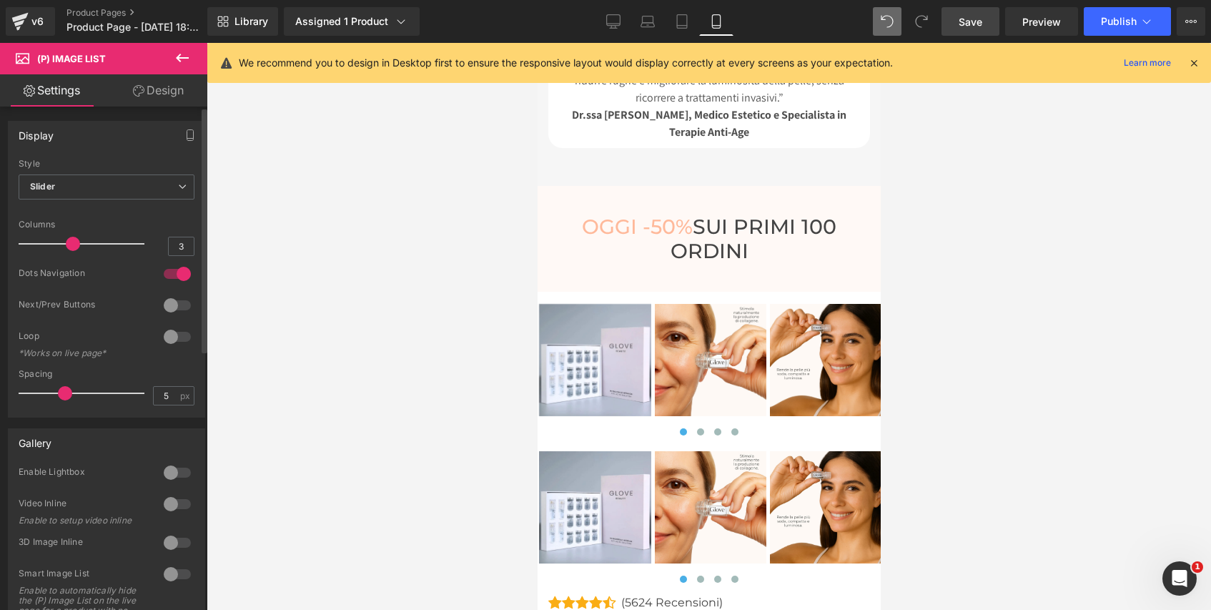
click at [27, 244] on div at bounding box center [85, 243] width 119 height 29
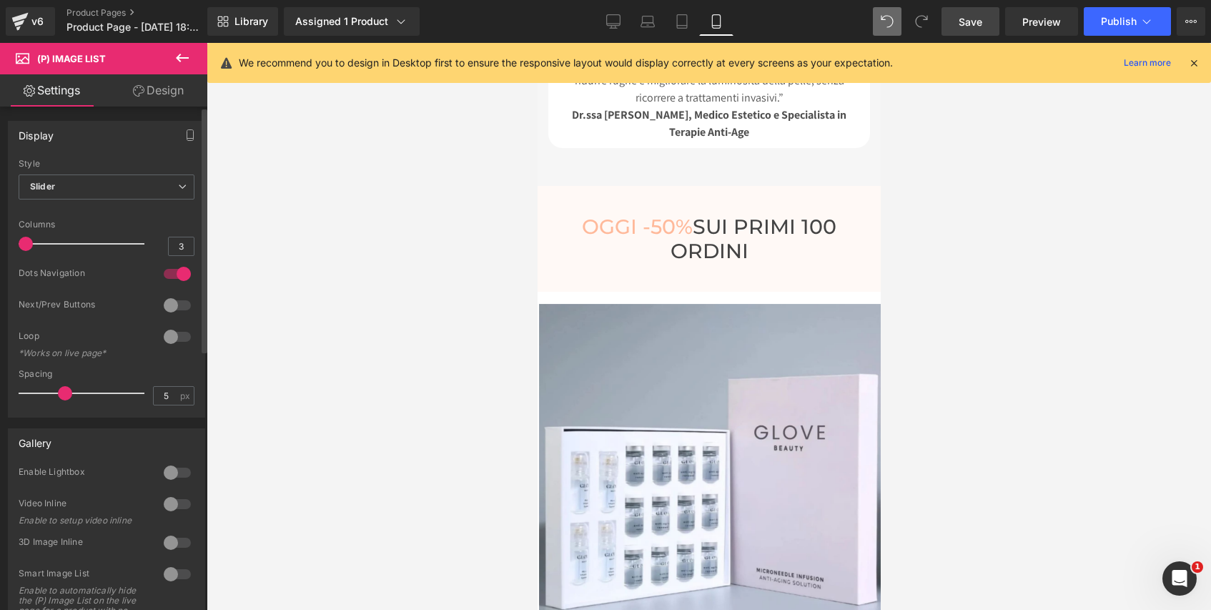
click at [180, 270] on div at bounding box center [177, 273] width 34 height 23
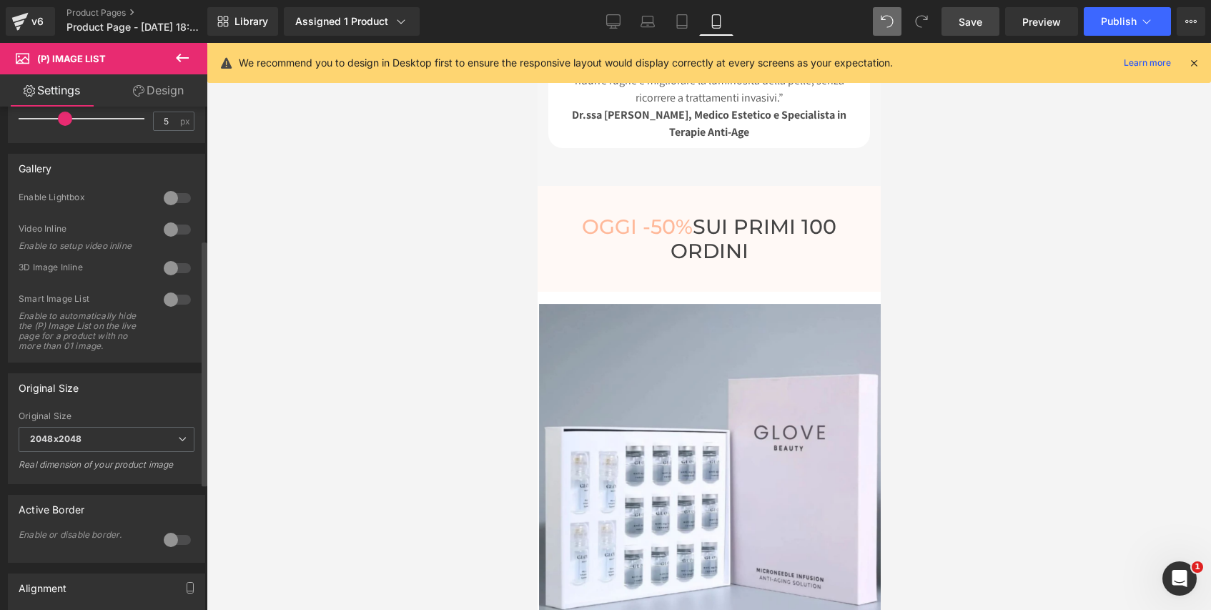
scroll to position [272, 0]
click at [971, 24] on span "Save" at bounding box center [971, 21] width 24 height 15
click at [654, 21] on icon at bounding box center [648, 21] width 14 height 14
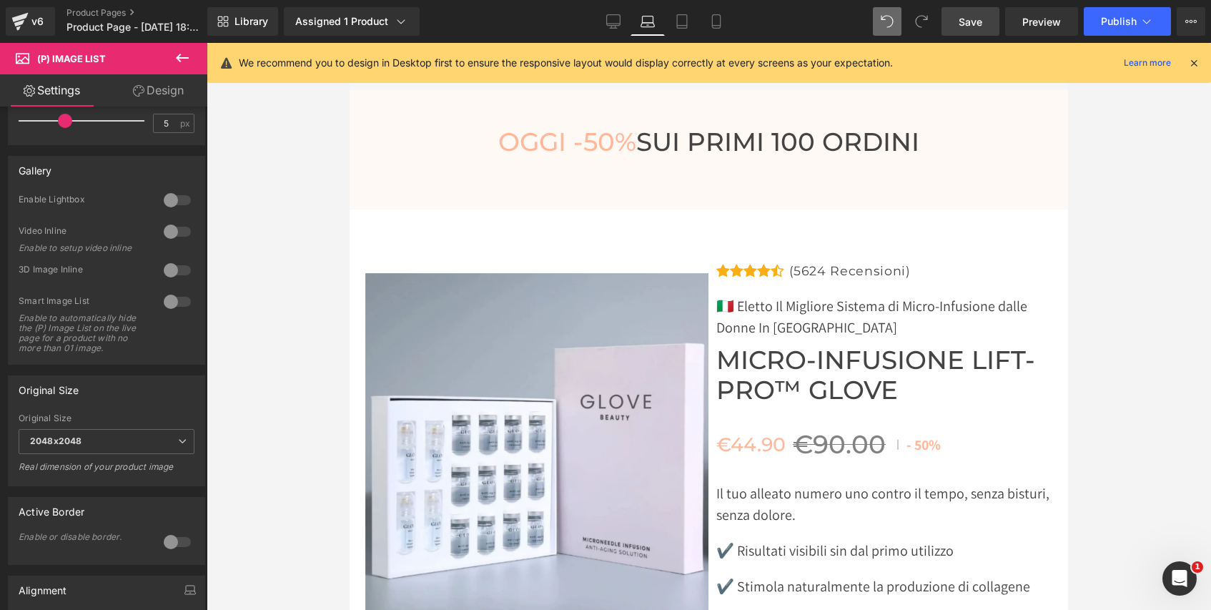
scroll to position [5400, 0]
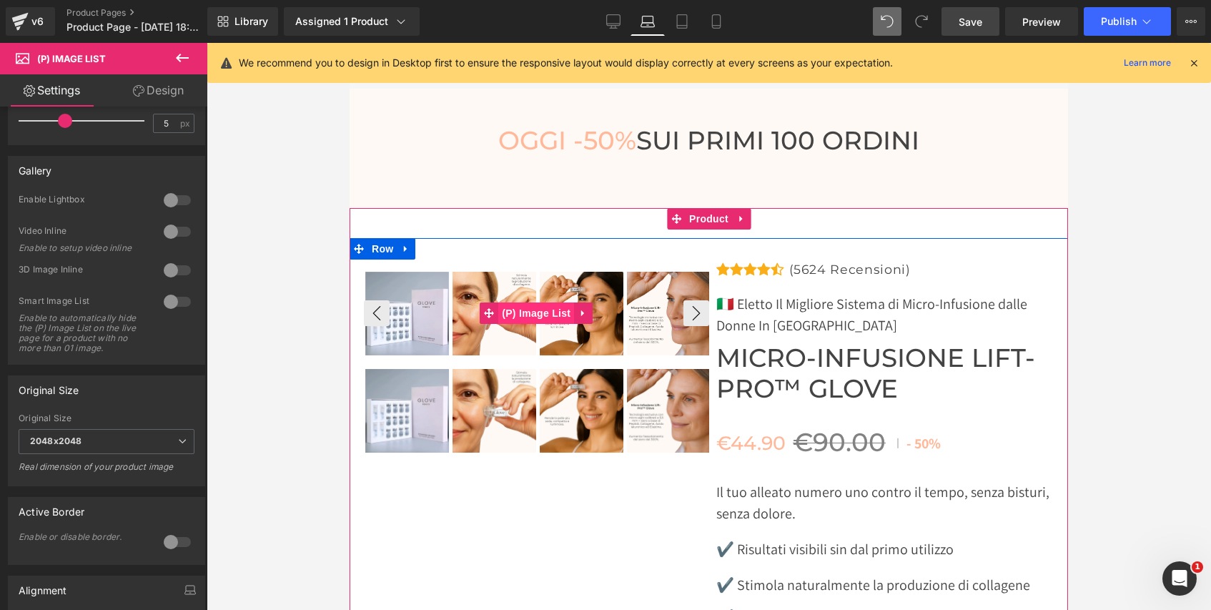
click at [548, 315] on span "(P) Image List" at bounding box center [536, 312] width 76 height 21
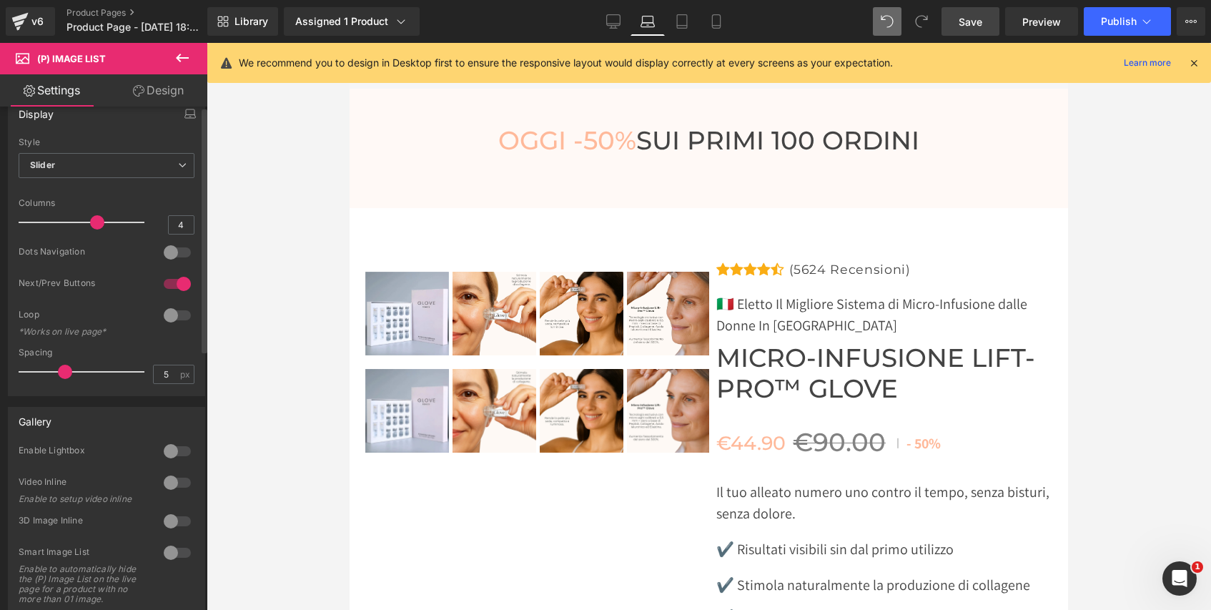
scroll to position [0, 0]
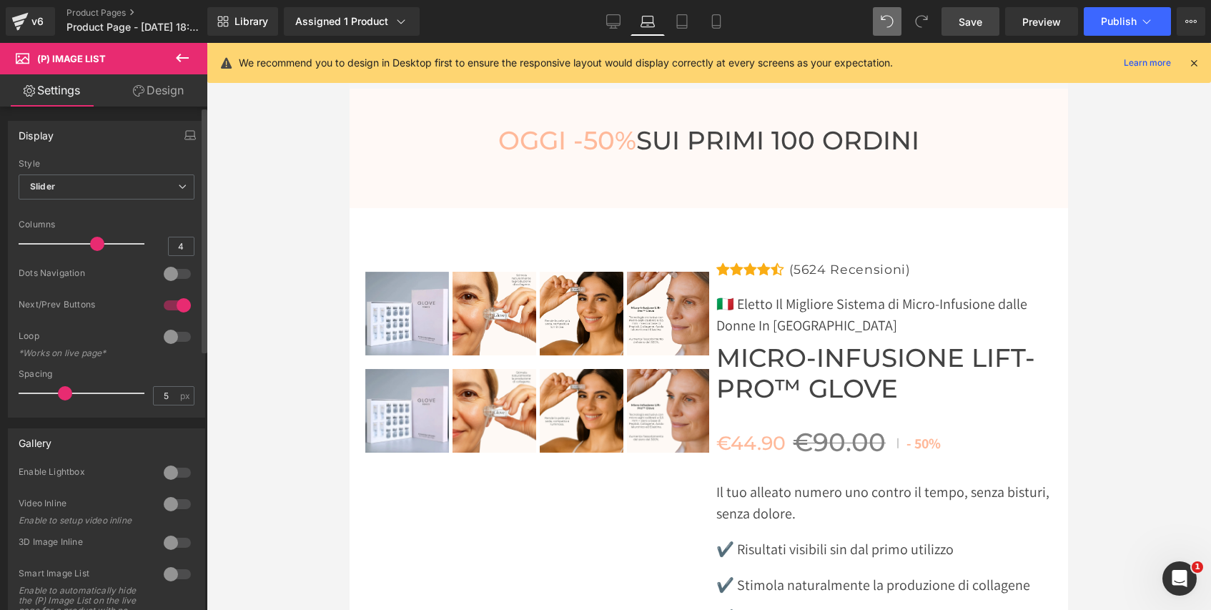
click at [152, 202] on div "Slider Default Slider" at bounding box center [107, 190] width 176 height 32
click at [33, 243] on p at bounding box center [82, 243] width 126 height 1
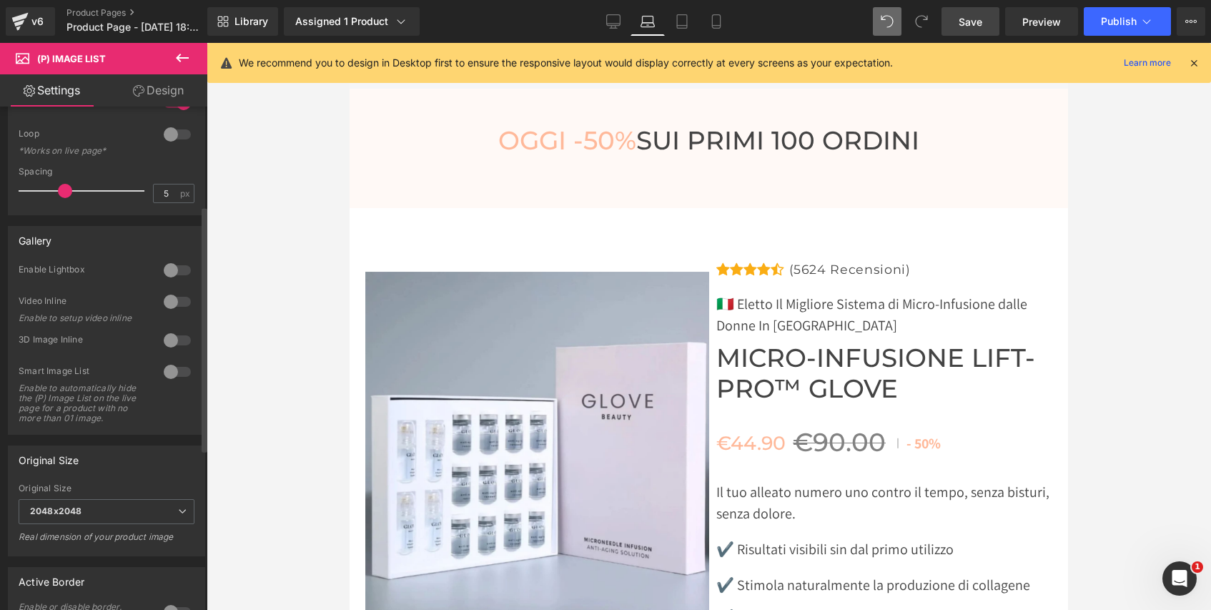
scroll to position [203, 0]
click at [977, 16] on span "Save" at bounding box center [971, 21] width 24 height 15
click at [968, 22] on span "Save" at bounding box center [971, 21] width 24 height 15
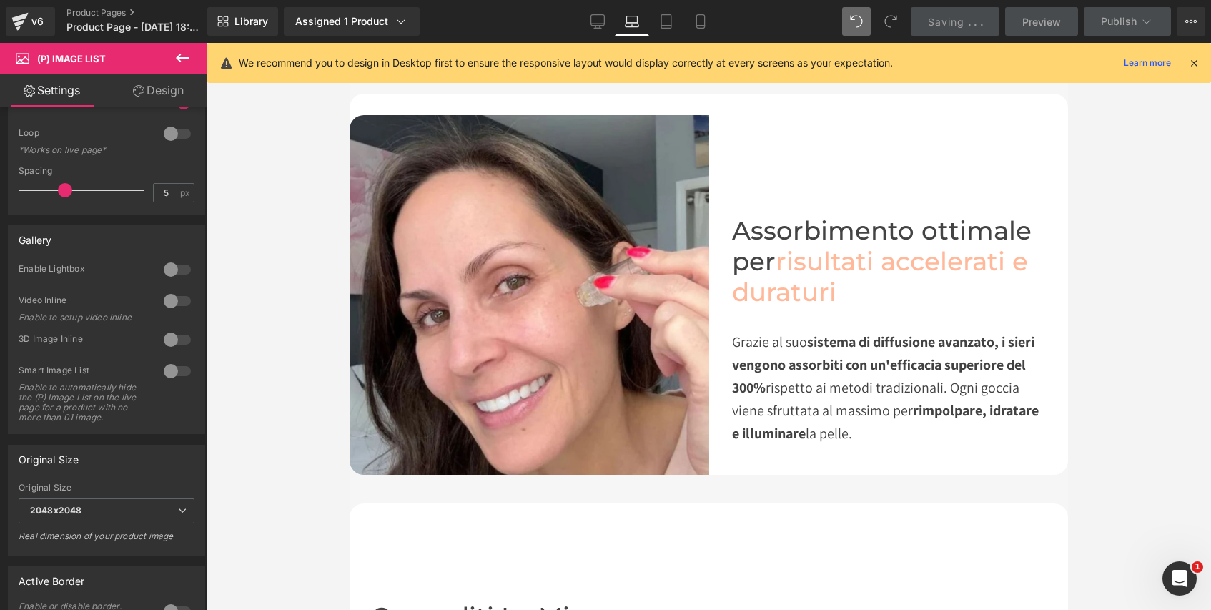
scroll to position [2067, 0]
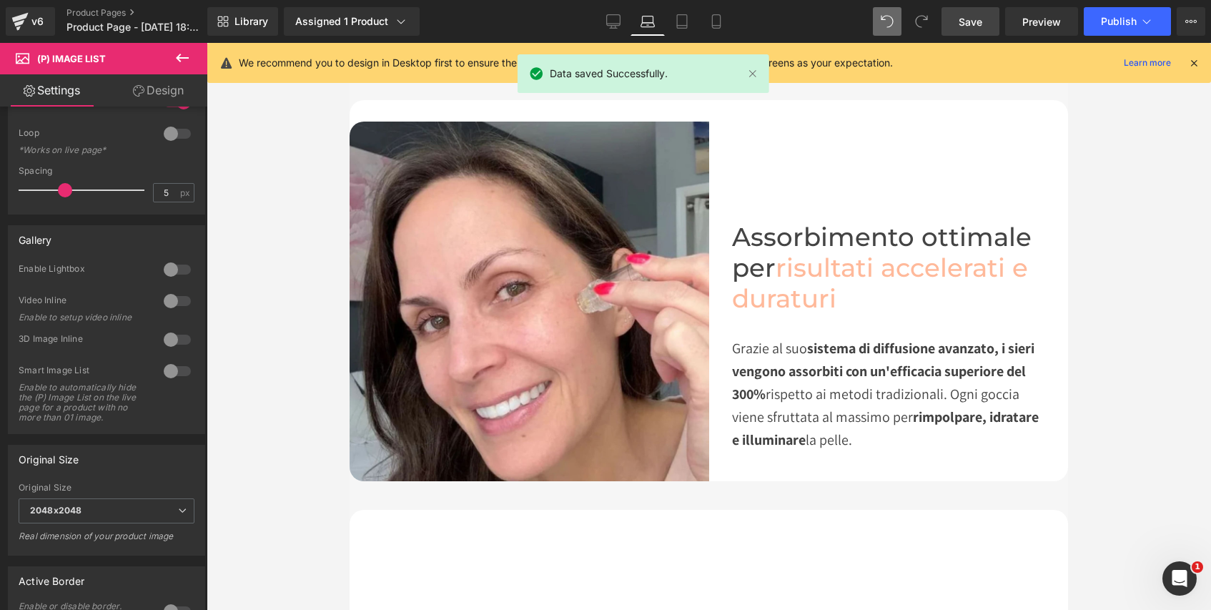
click at [186, 56] on icon at bounding box center [182, 57] width 17 height 17
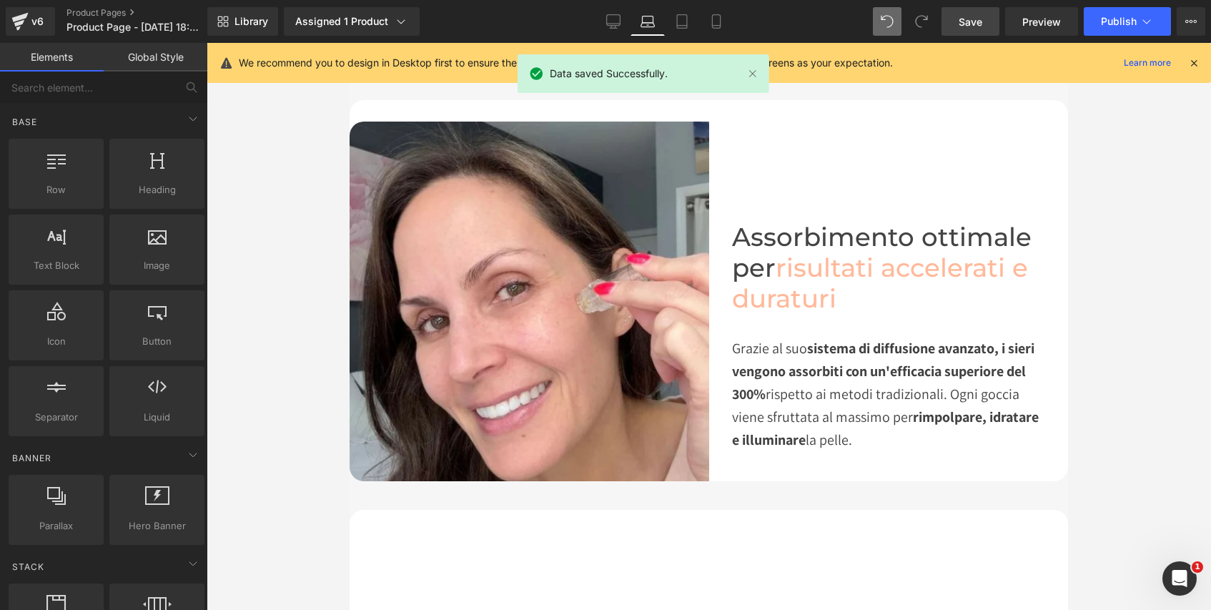
click at [163, 54] on link "Global Style" at bounding box center [156, 57] width 104 height 29
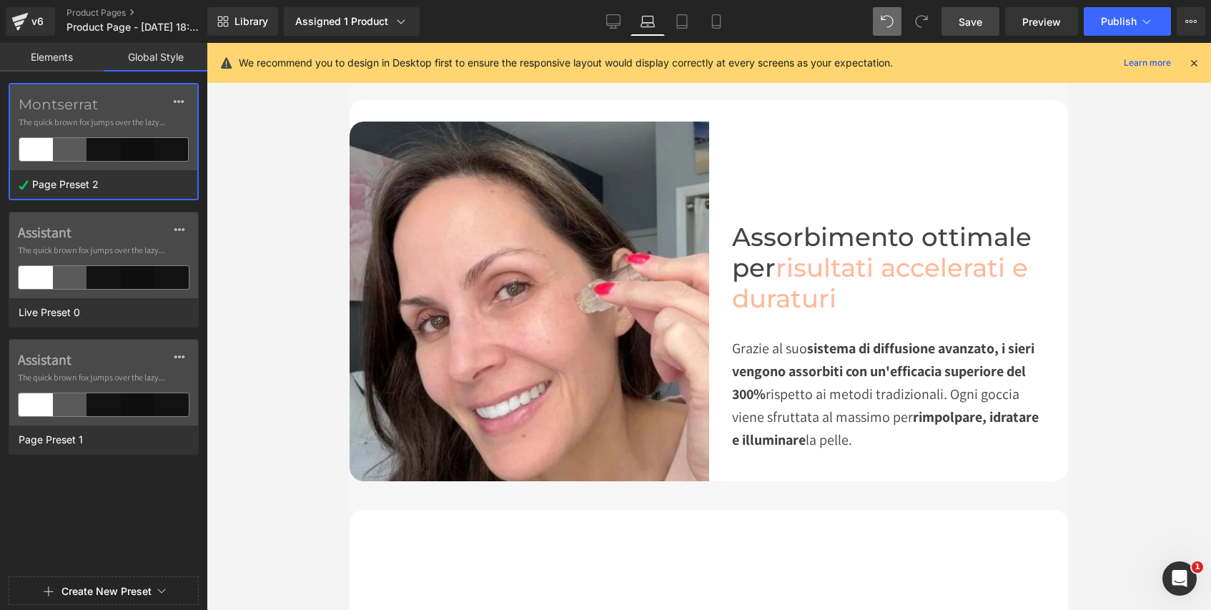
click at [114, 107] on label "Montserrat" at bounding box center [104, 104] width 170 height 17
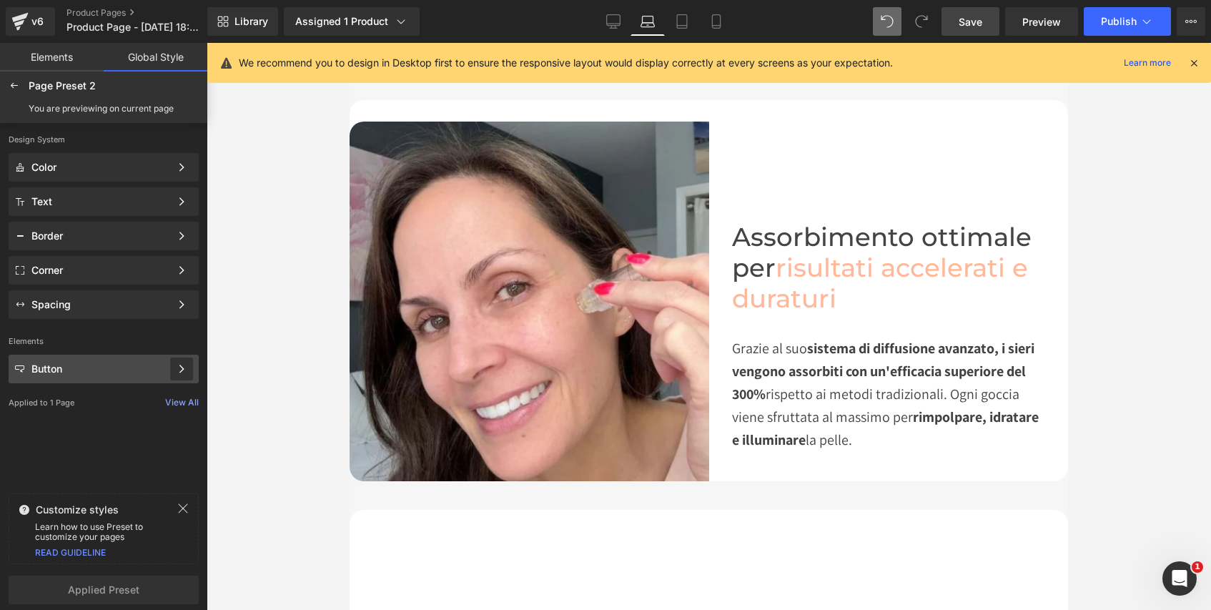
click at [174, 377] on div at bounding box center [181, 368] width 23 height 23
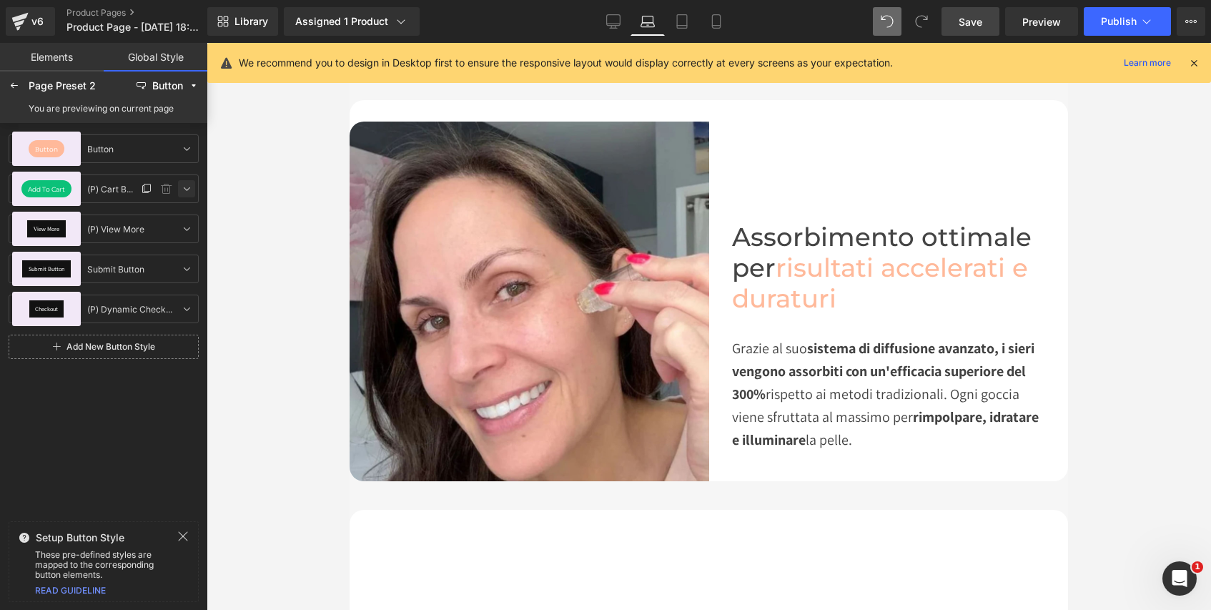
click at [191, 189] on icon at bounding box center [186, 188] width 11 height 11
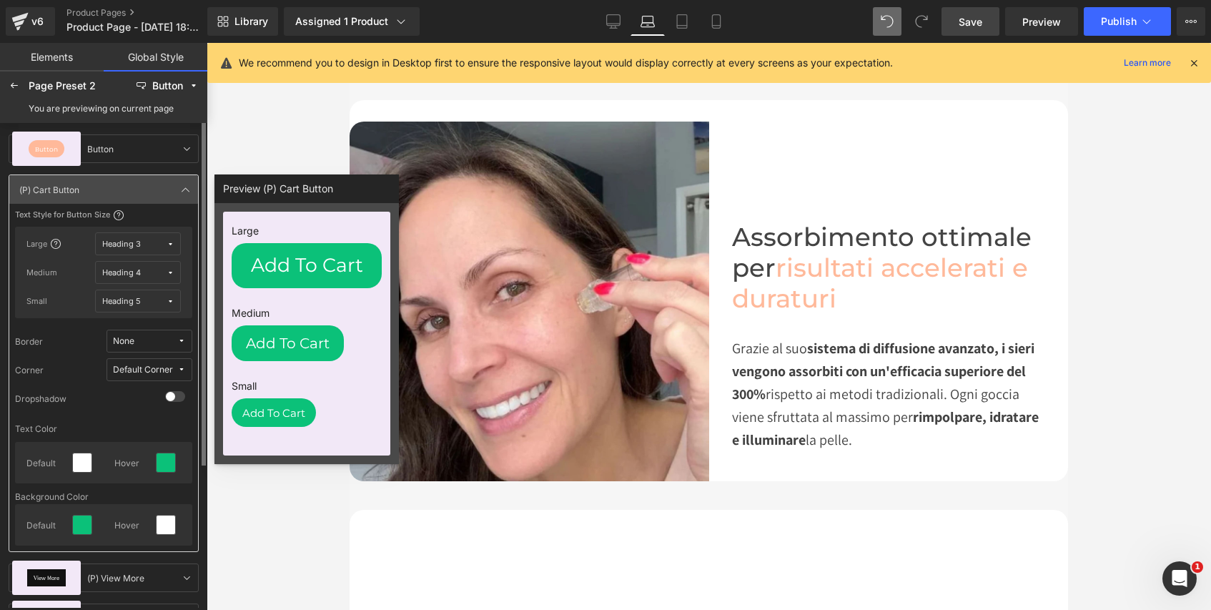
click at [169, 242] on icon at bounding box center [171, 244] width 8 height 8
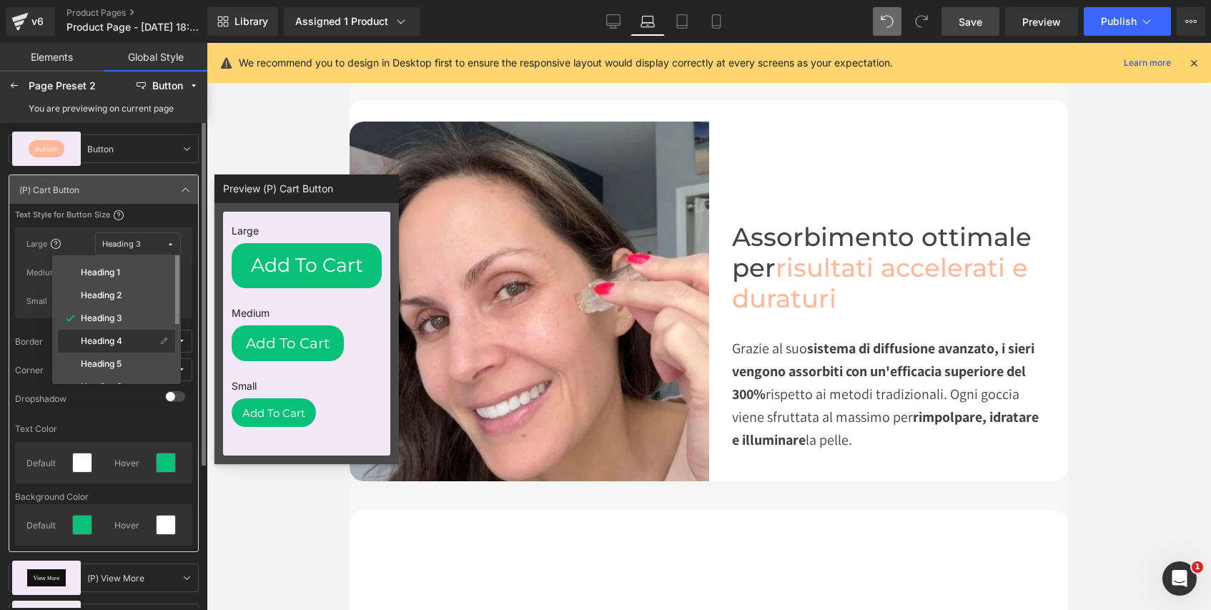
click at [118, 352] on div "Heading 4" at bounding box center [116, 363] width 117 height 23
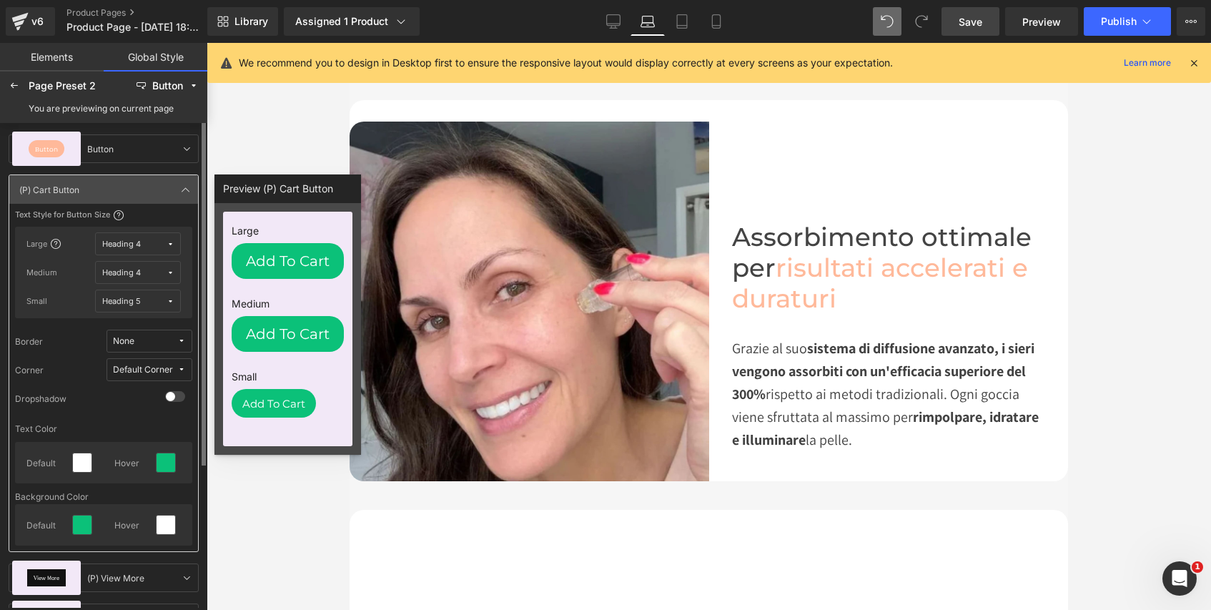
click at [169, 272] on icon at bounding box center [171, 273] width 8 height 8
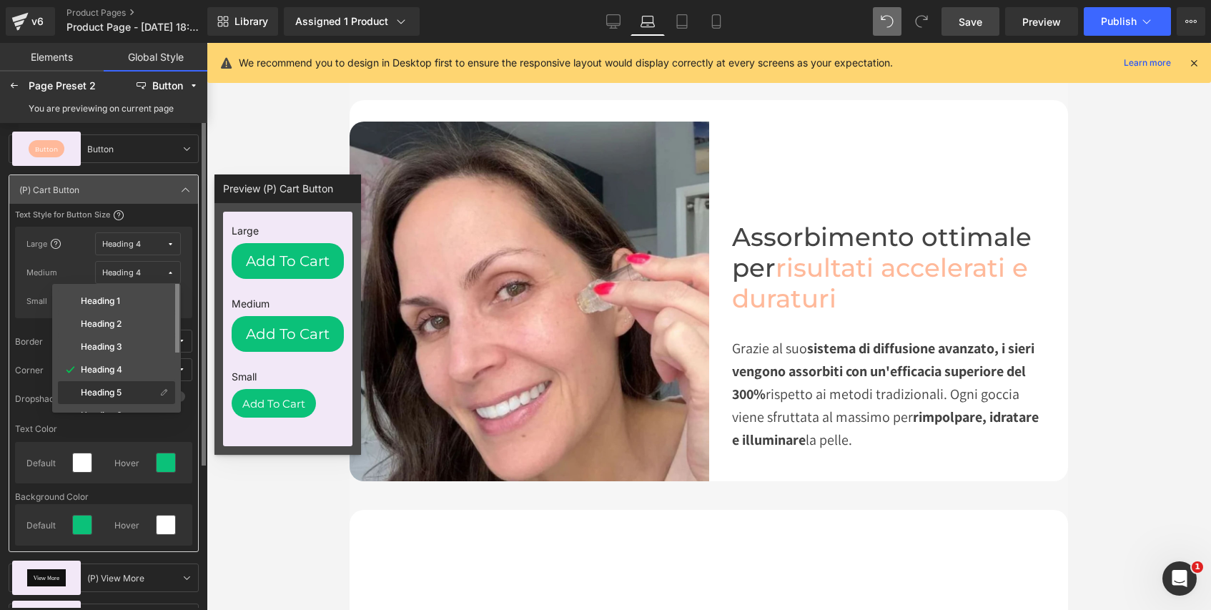
click at [110, 388] on label "Heading 5" at bounding box center [101, 392] width 41 height 10
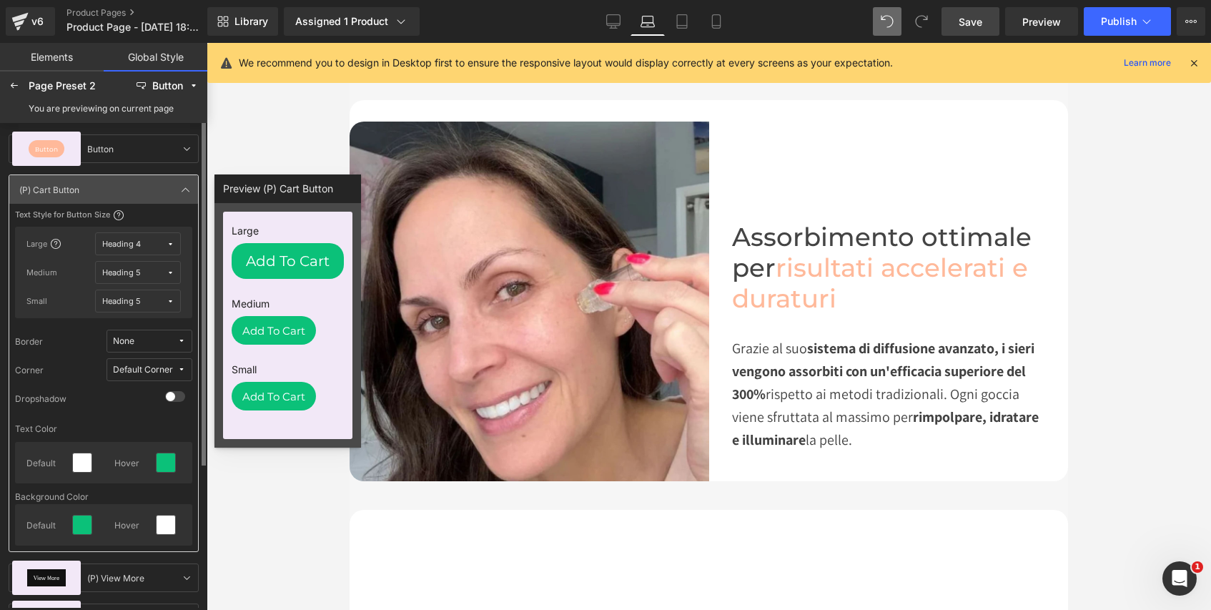
click at [170, 300] on icon at bounding box center [171, 301] width 8 height 8
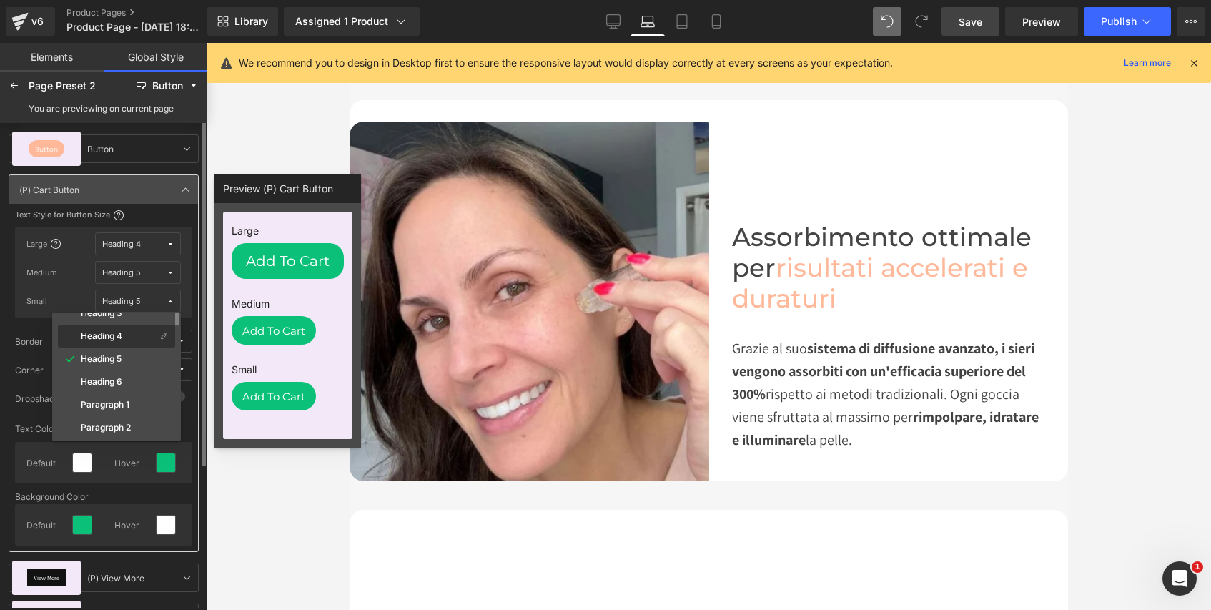
scroll to position [63, 0]
click at [124, 375] on div "Heading 6" at bounding box center [108, 380] width 95 height 11
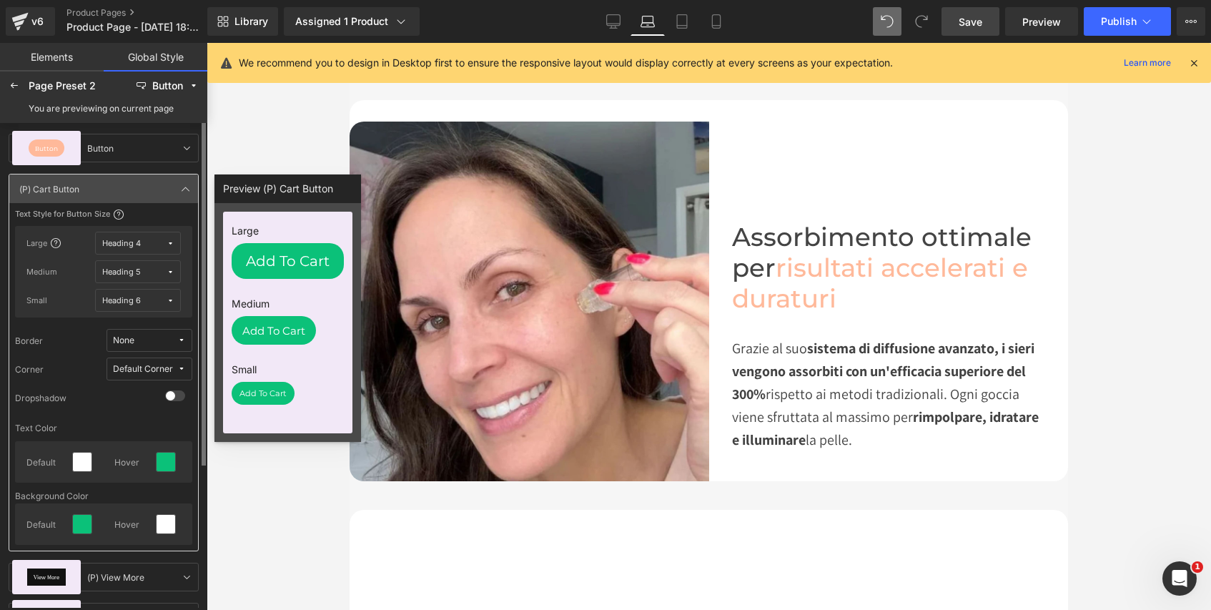
click at [973, 21] on span "Save" at bounding box center [971, 21] width 24 height 15
click at [1137, 22] on button "Publish" at bounding box center [1127, 21] width 87 height 29
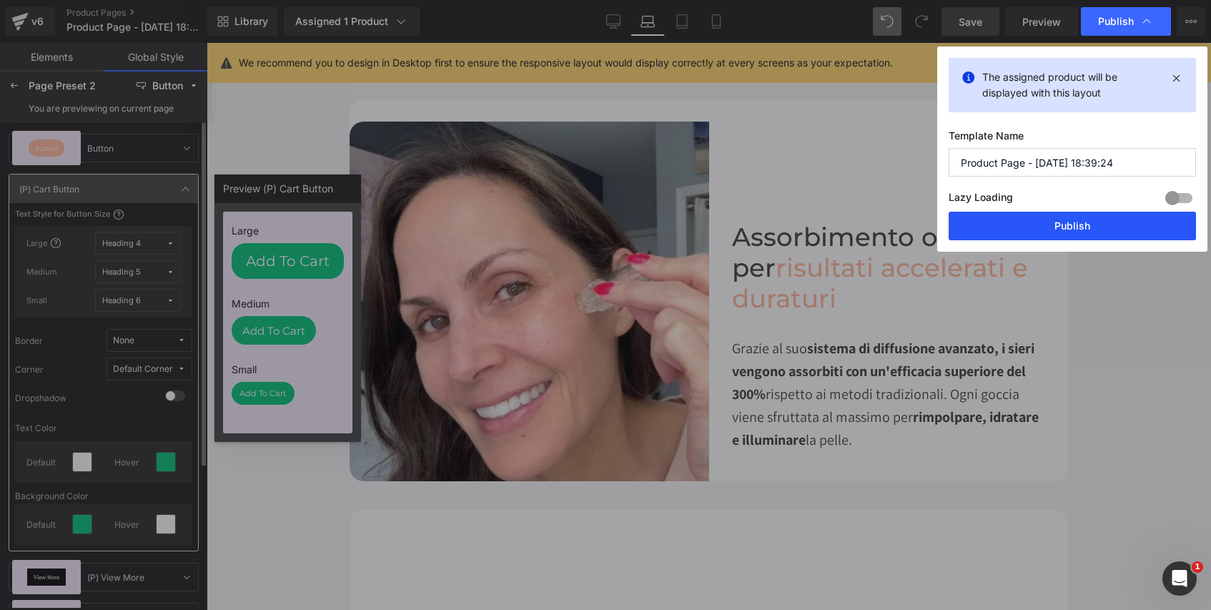
click at [1074, 216] on button "Publish" at bounding box center [1072, 226] width 247 height 29
